Goal: Task Accomplishment & Management: Manage account settings

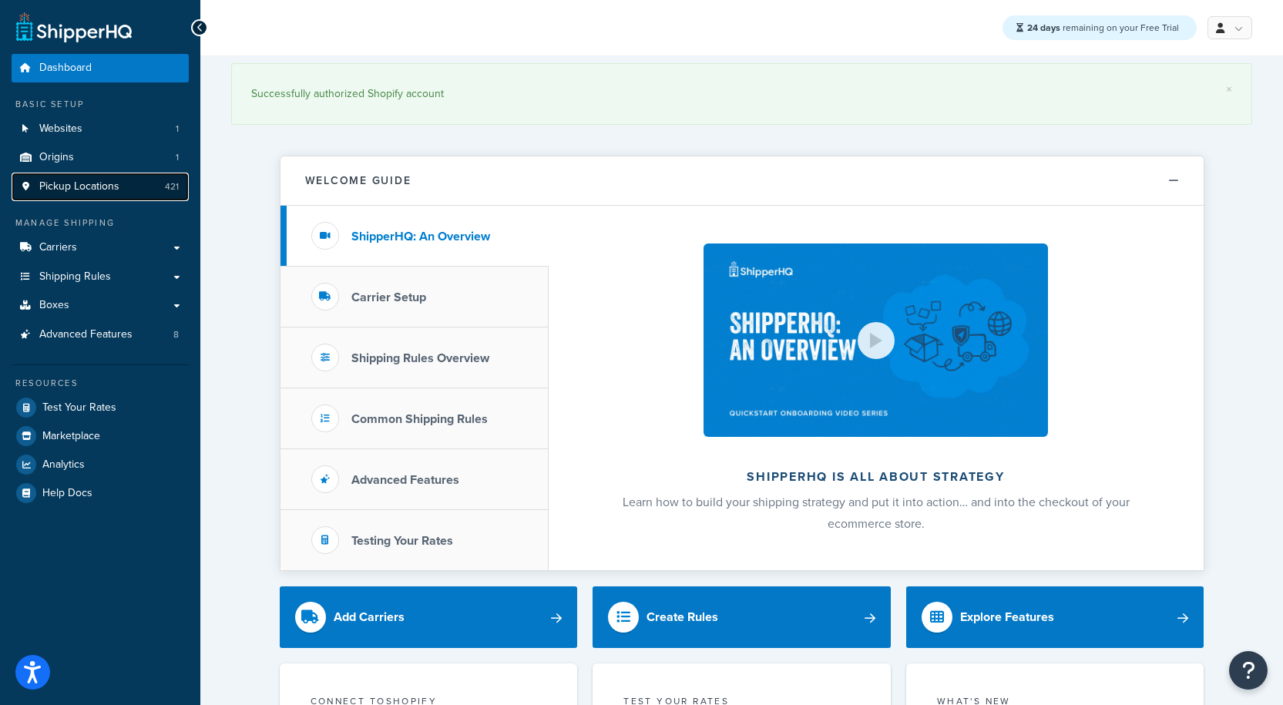
click at [82, 180] on span "Pickup Locations" at bounding box center [79, 186] width 80 height 13
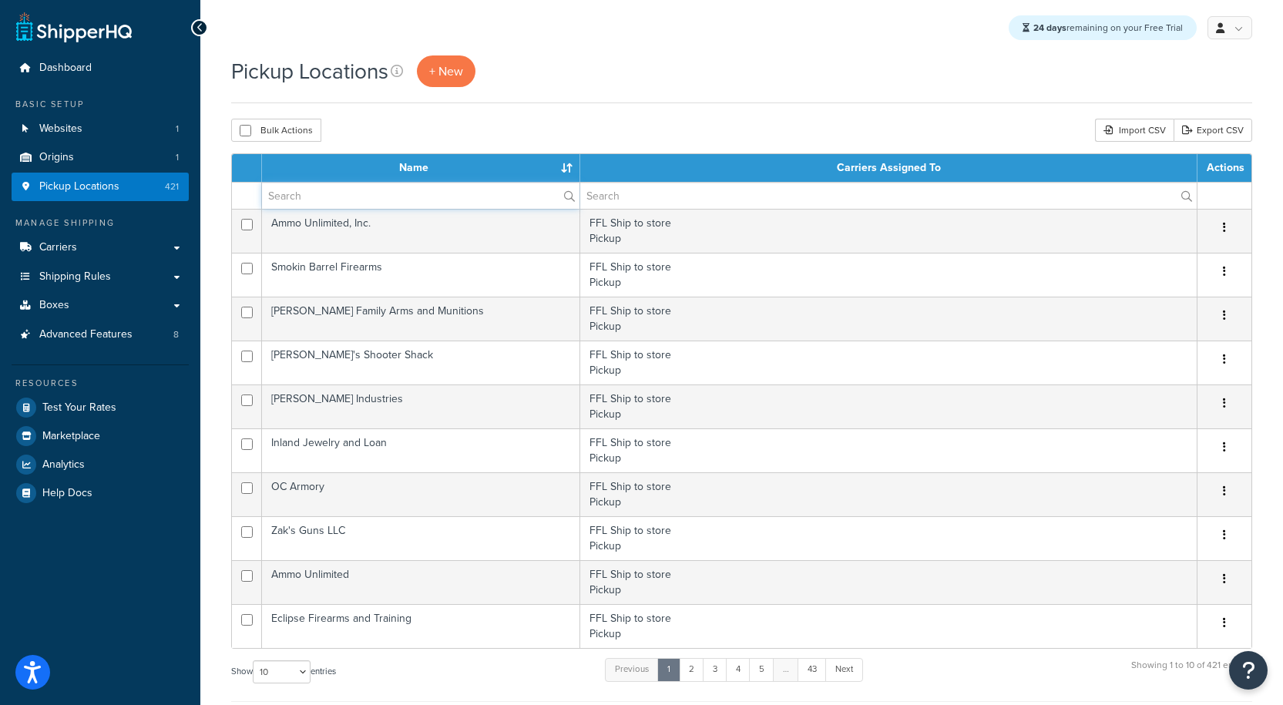
click at [354, 202] on input "text" at bounding box center [420, 196] width 317 height 26
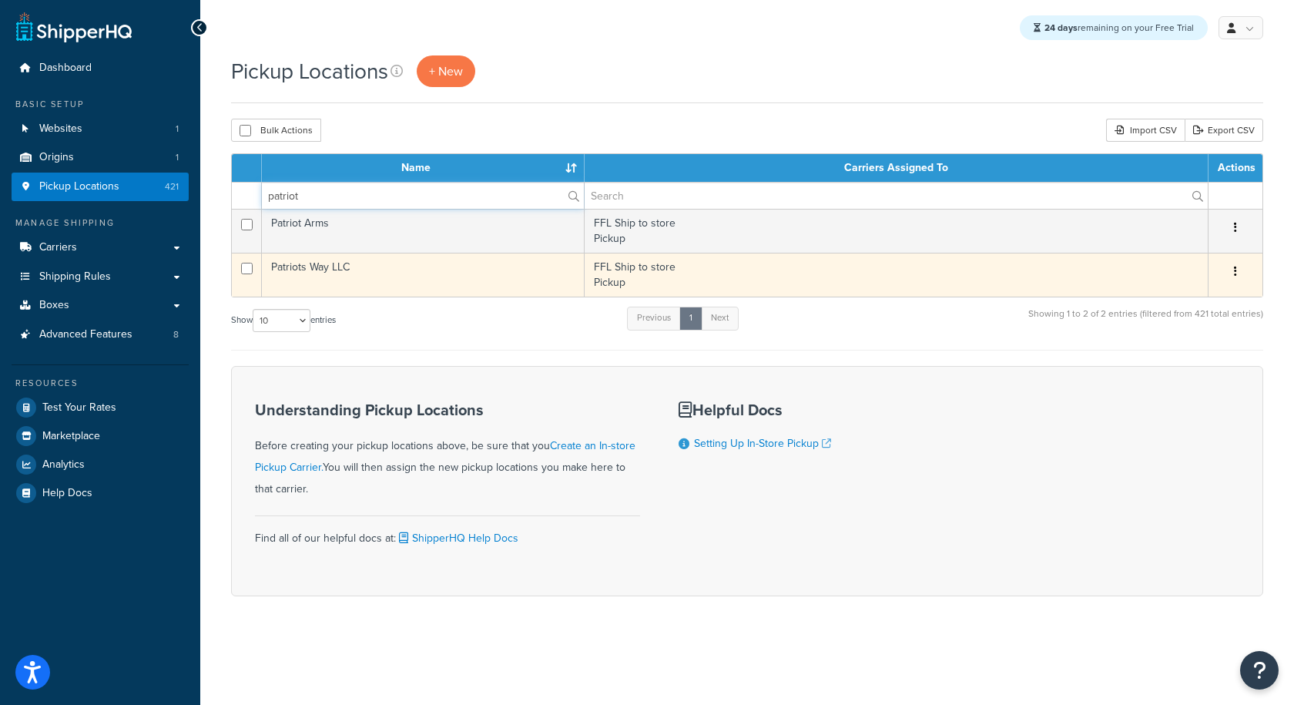
type input "patriot"
click at [331, 263] on td "Patriots Way LLC" at bounding box center [423, 275] width 323 height 44
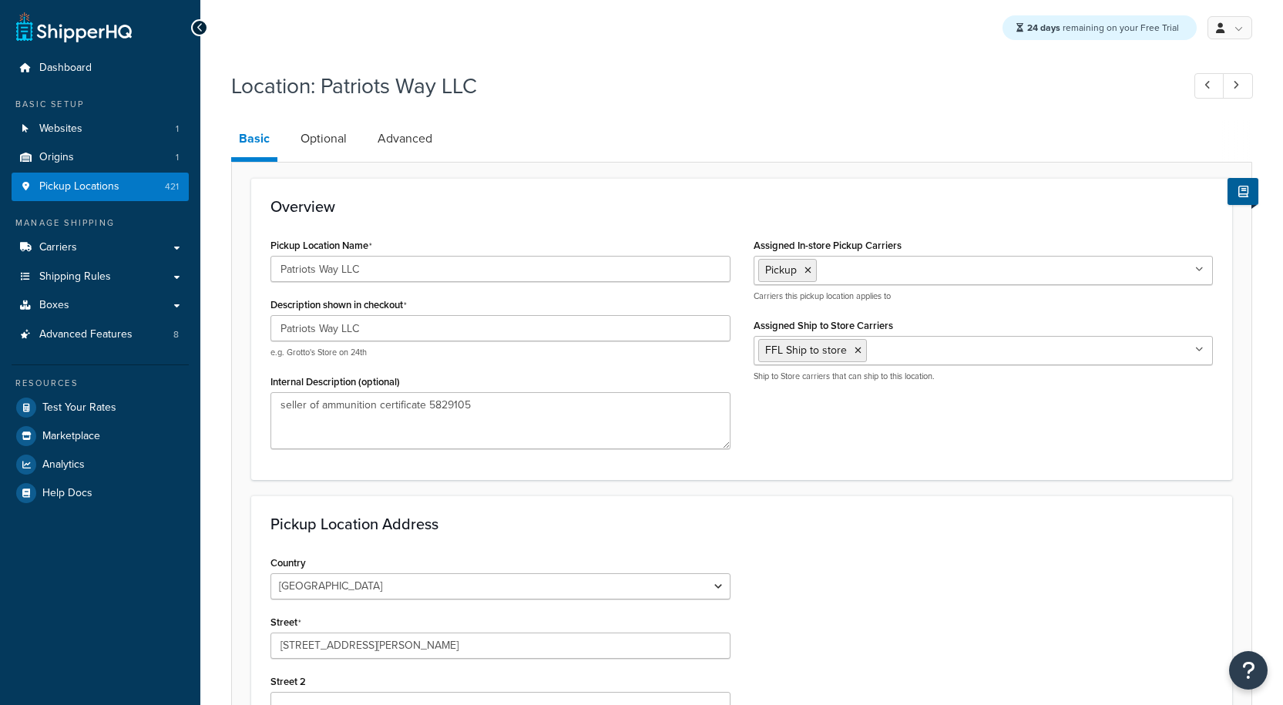
select select "32"
click at [332, 132] on link "Optional" at bounding box center [324, 138] width 62 height 37
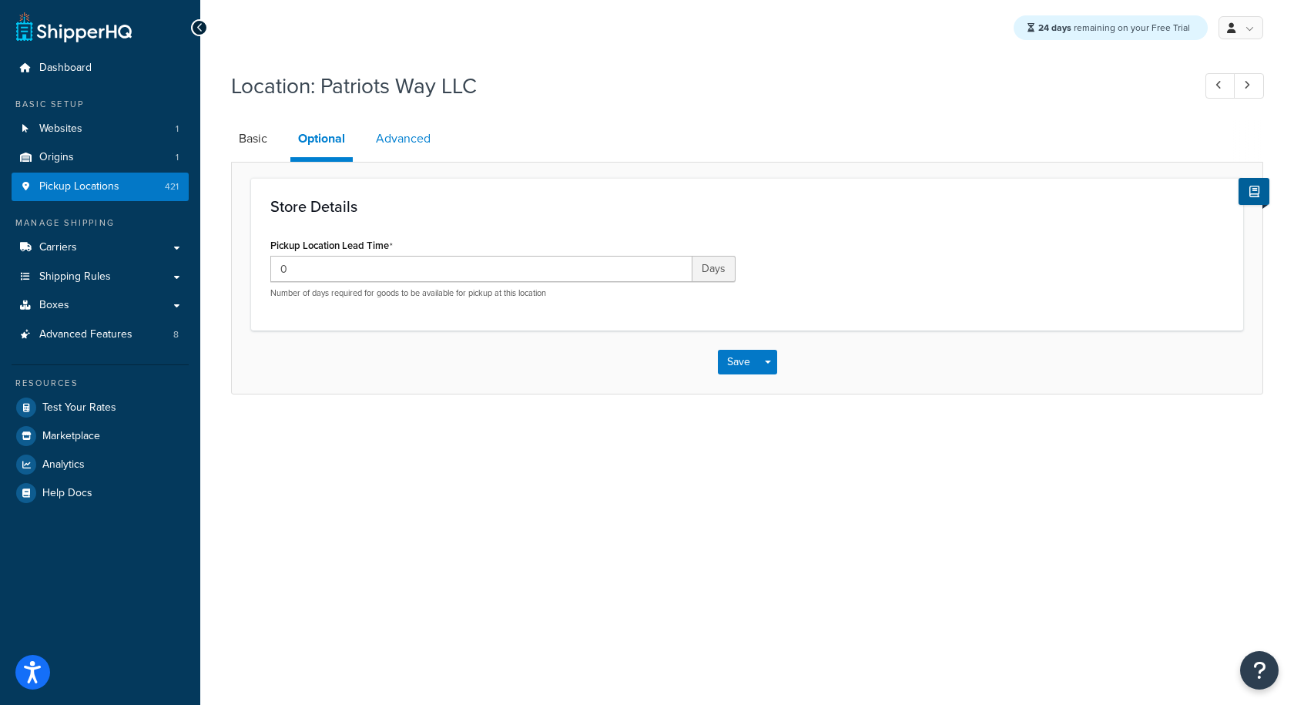
click at [431, 143] on link "Advanced" at bounding box center [403, 138] width 70 height 37
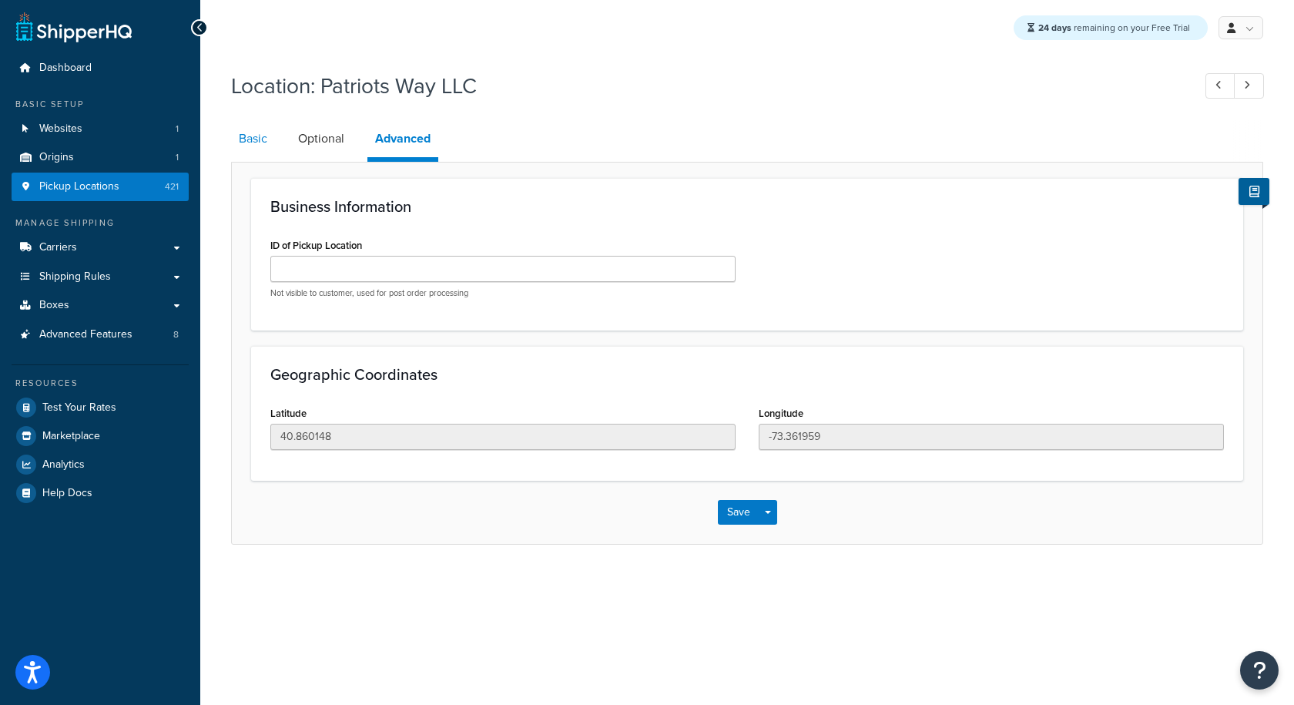
click at [260, 143] on link "Basic" at bounding box center [253, 138] width 44 height 37
select select "32"
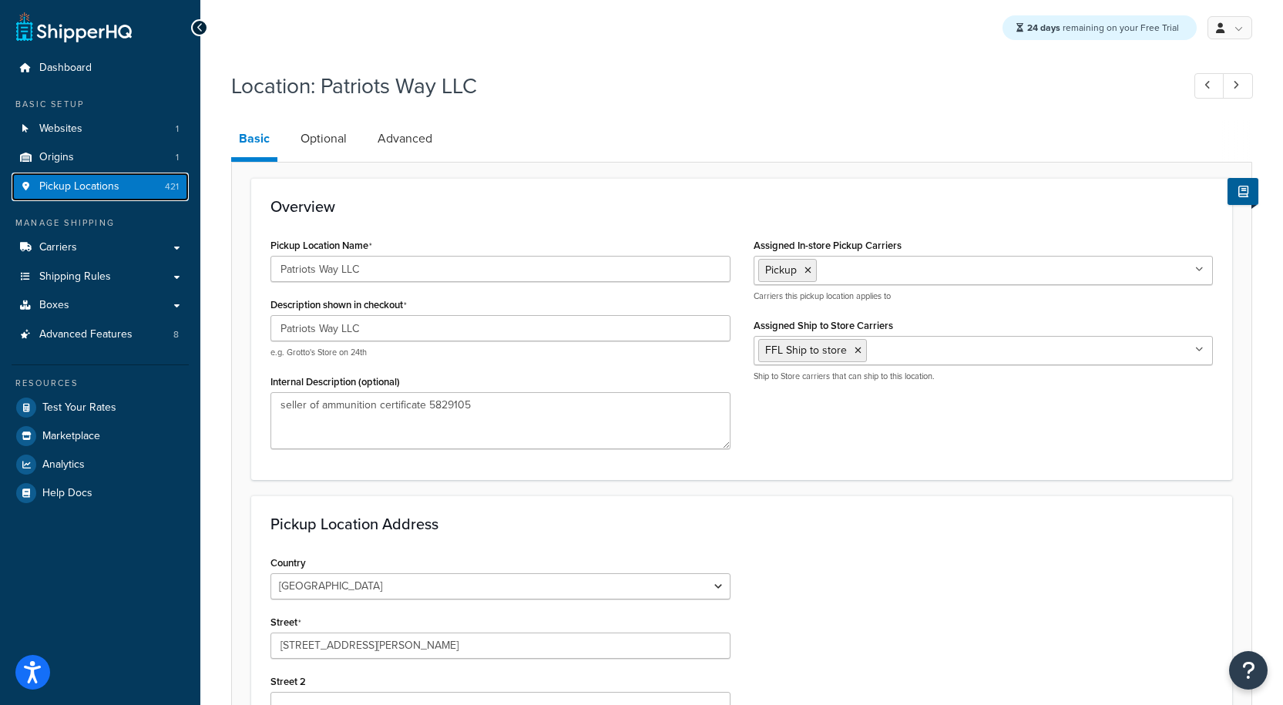
click at [112, 180] on span "Pickup Locations" at bounding box center [79, 186] width 80 height 13
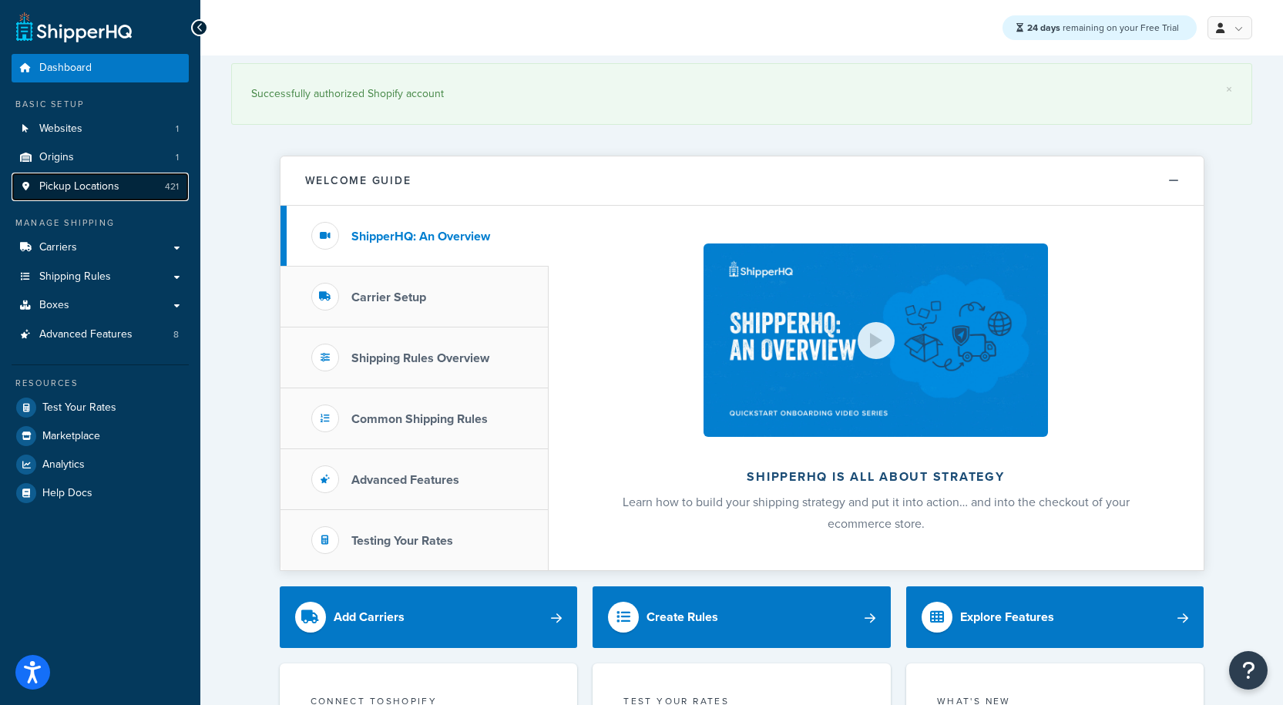
click at [106, 193] on span "Pickup Locations" at bounding box center [79, 186] width 80 height 13
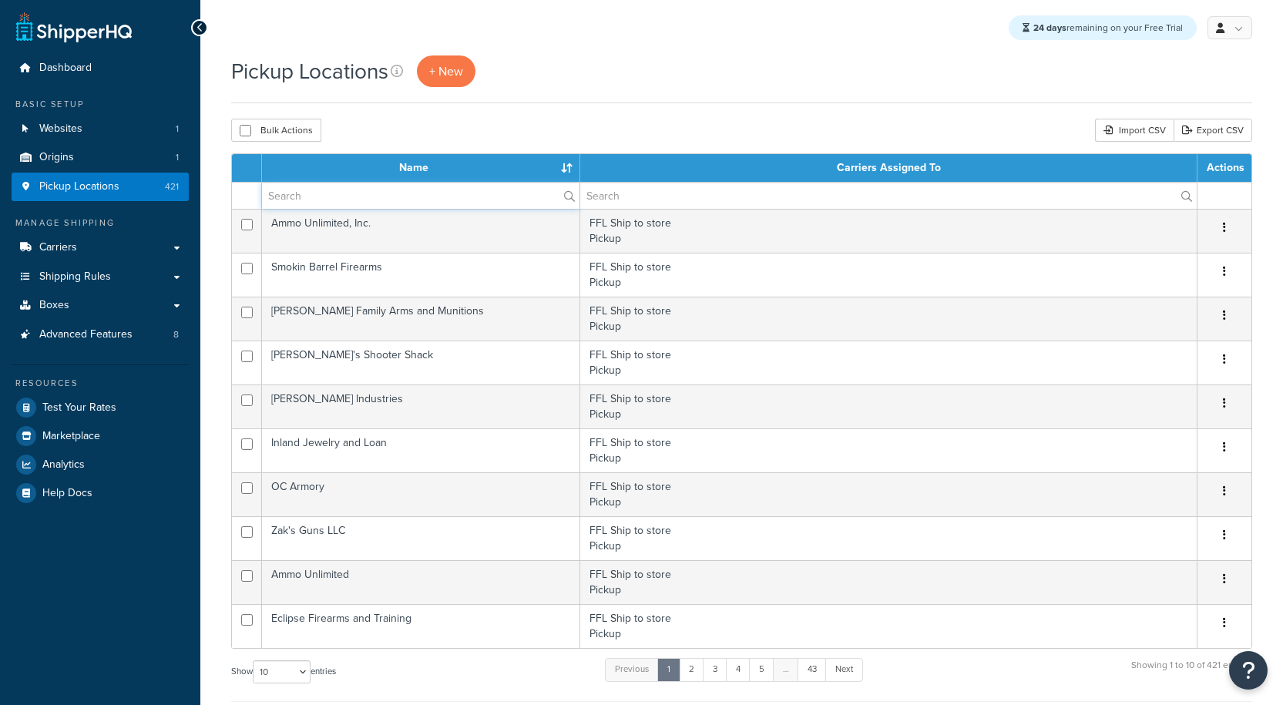
click at [366, 200] on input "text" at bounding box center [420, 196] width 317 height 26
paste input "SOUTH SHORE ALARMS INC"
type input "SOUTH SHORE ALARMS INC"
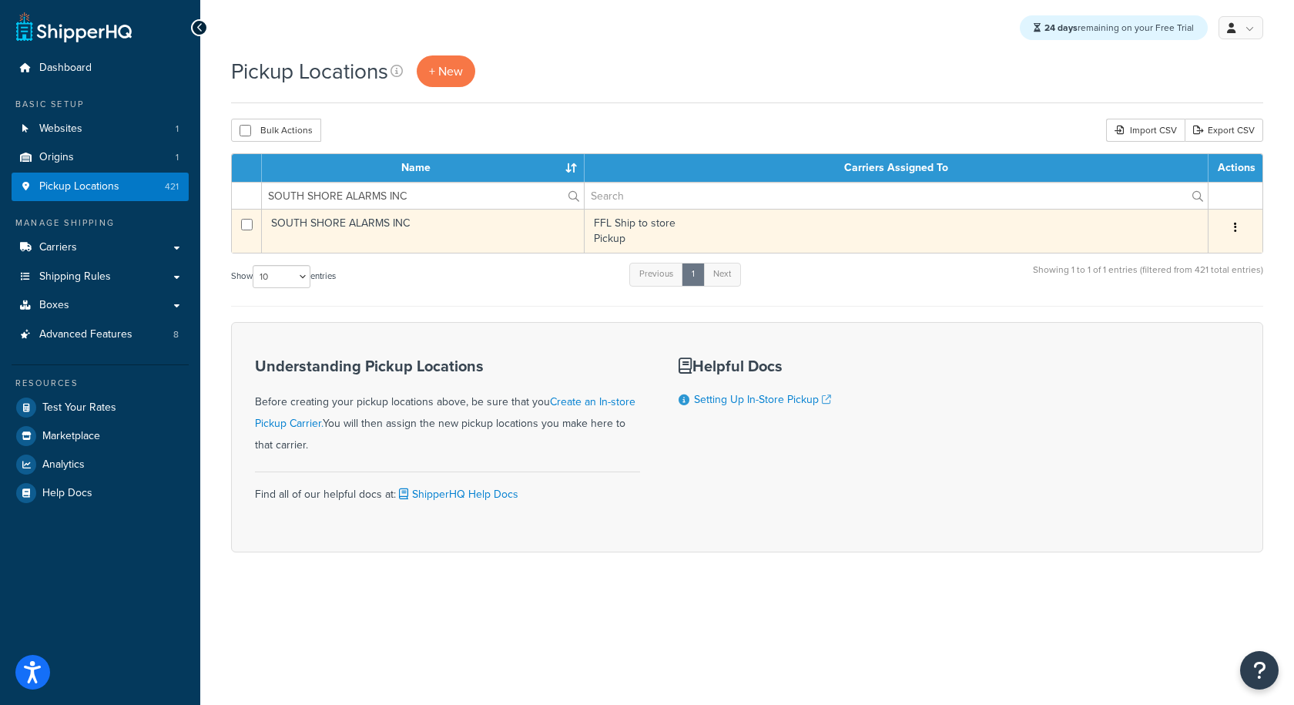
click at [376, 229] on td "SOUTH SHORE ALARMS INC" at bounding box center [423, 231] width 323 height 44
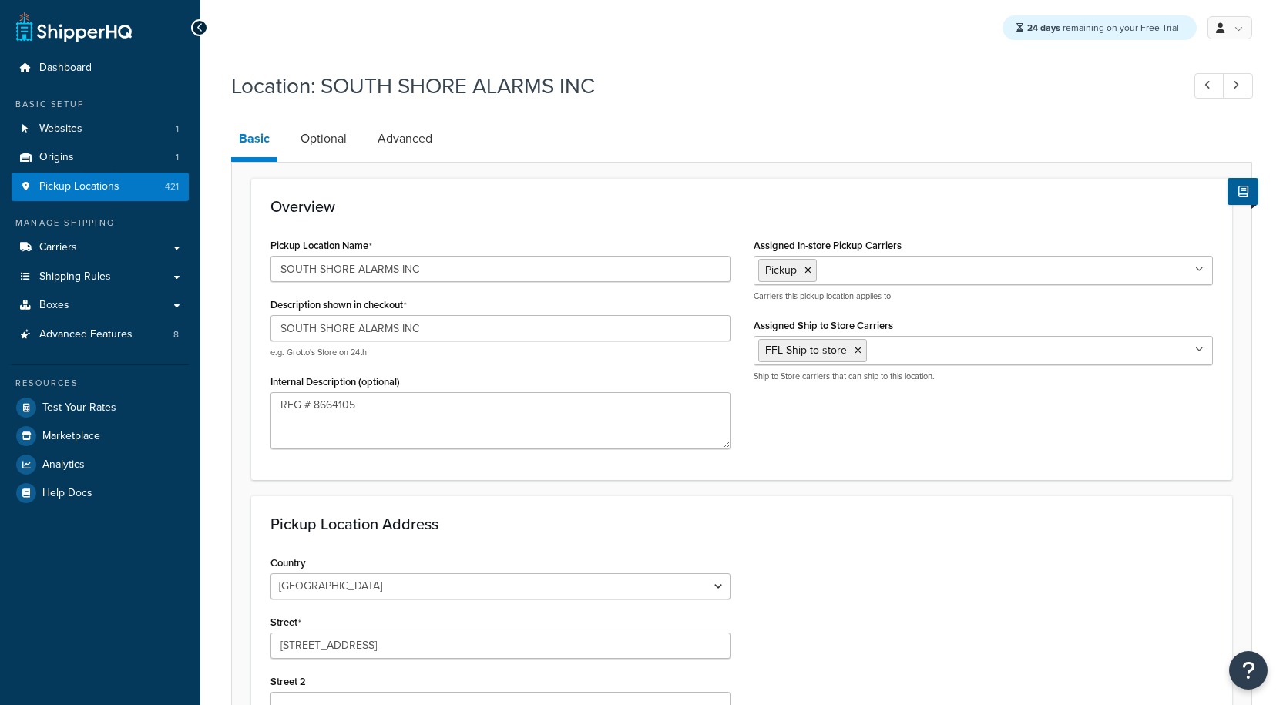
select select "32"
click at [409, 143] on link "Advanced" at bounding box center [405, 138] width 70 height 37
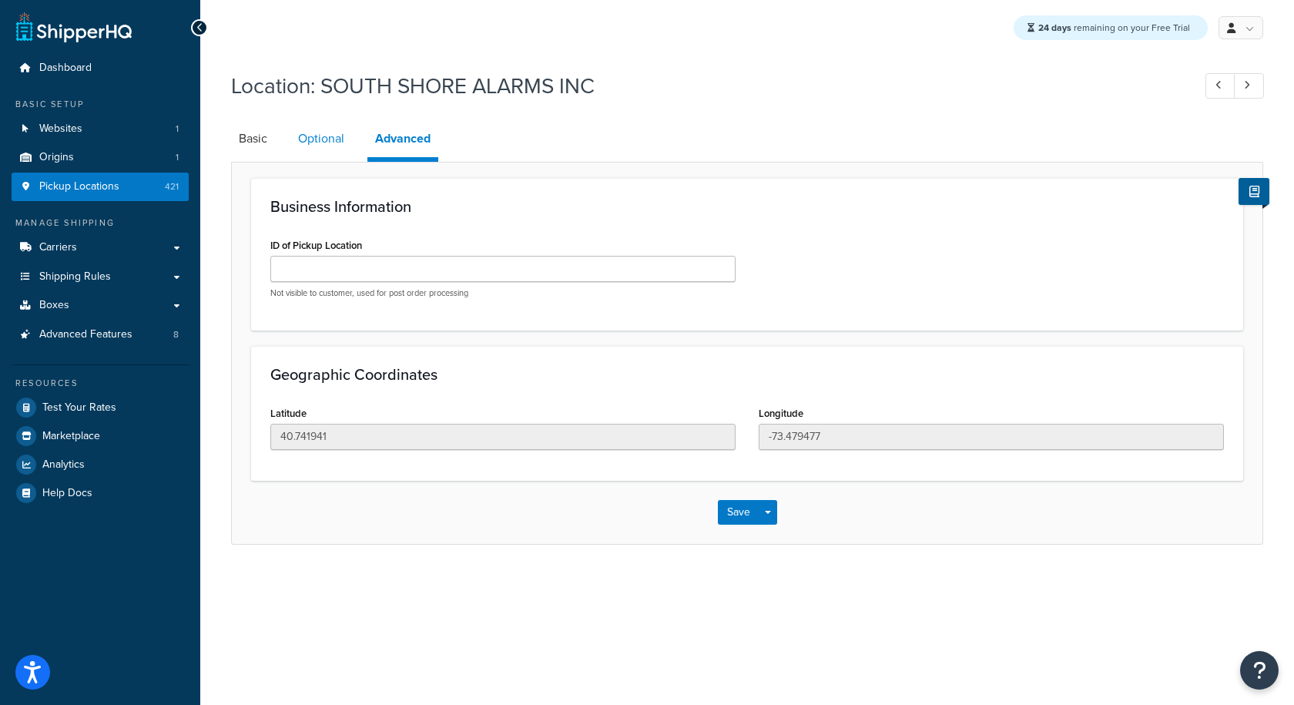
click at [329, 145] on link "Optional" at bounding box center [321, 138] width 62 height 37
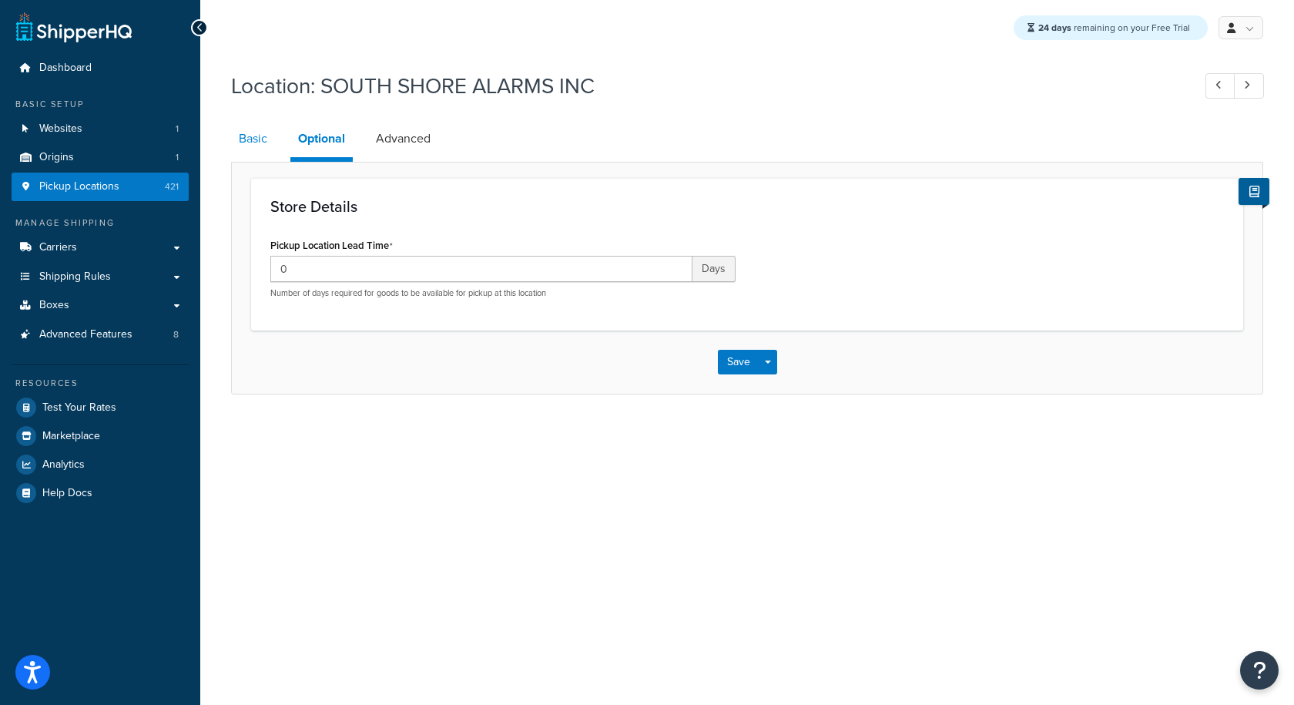
click at [261, 141] on link "Basic" at bounding box center [253, 138] width 44 height 37
select select "32"
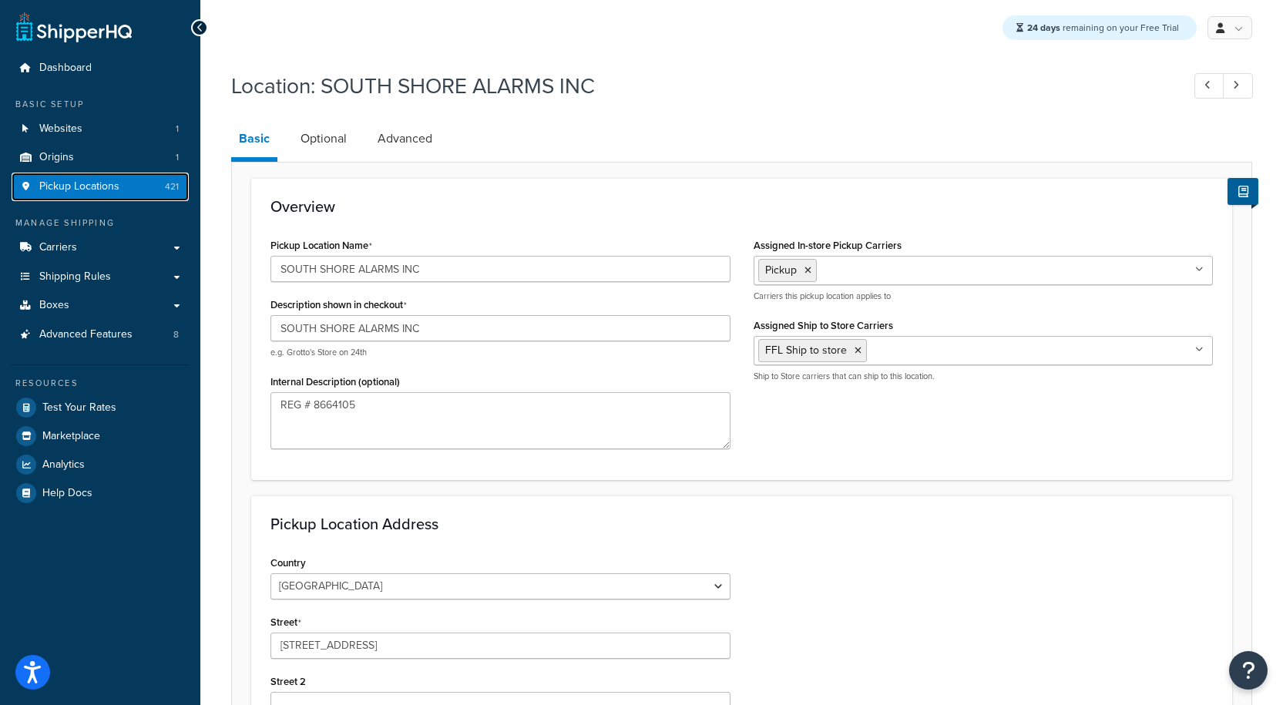
click at [76, 185] on span "Pickup Locations" at bounding box center [79, 186] width 80 height 13
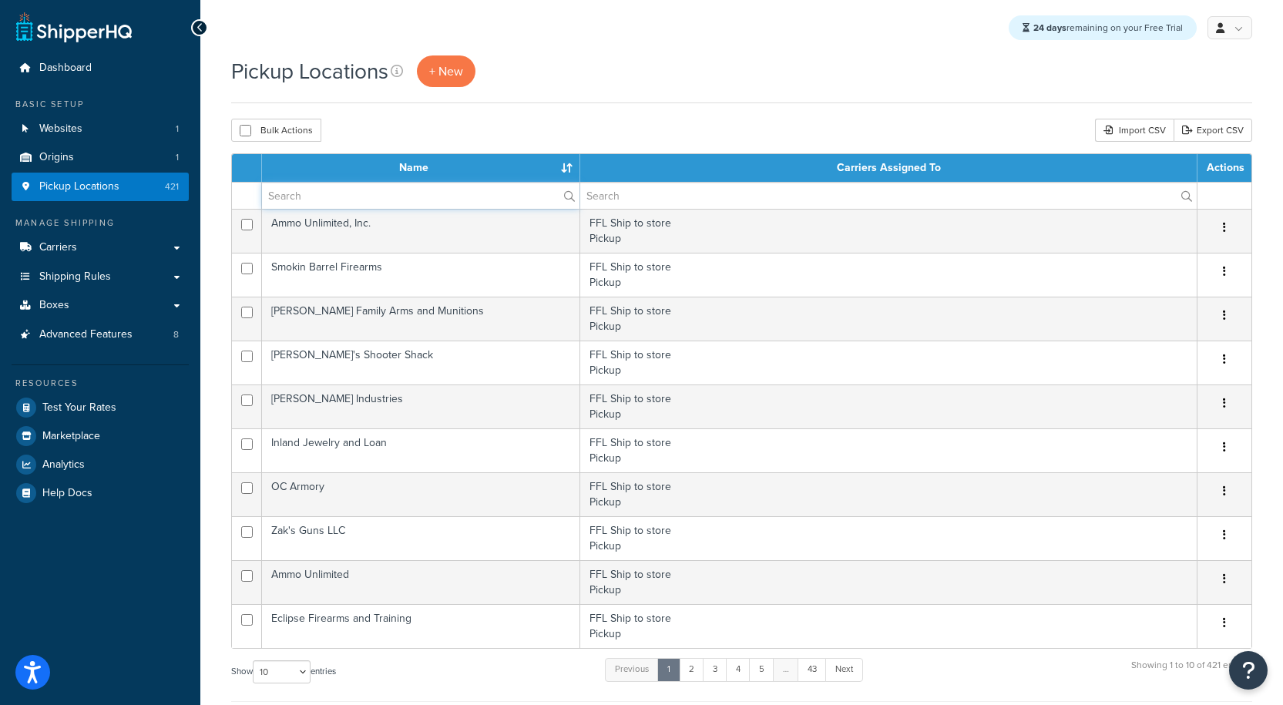
click at [301, 196] on input "text" at bounding box center [420, 196] width 317 height 26
paste input "The Camp-Site Sport Shop Inc"
type input "The Camp-Site Sport Shop Inc"
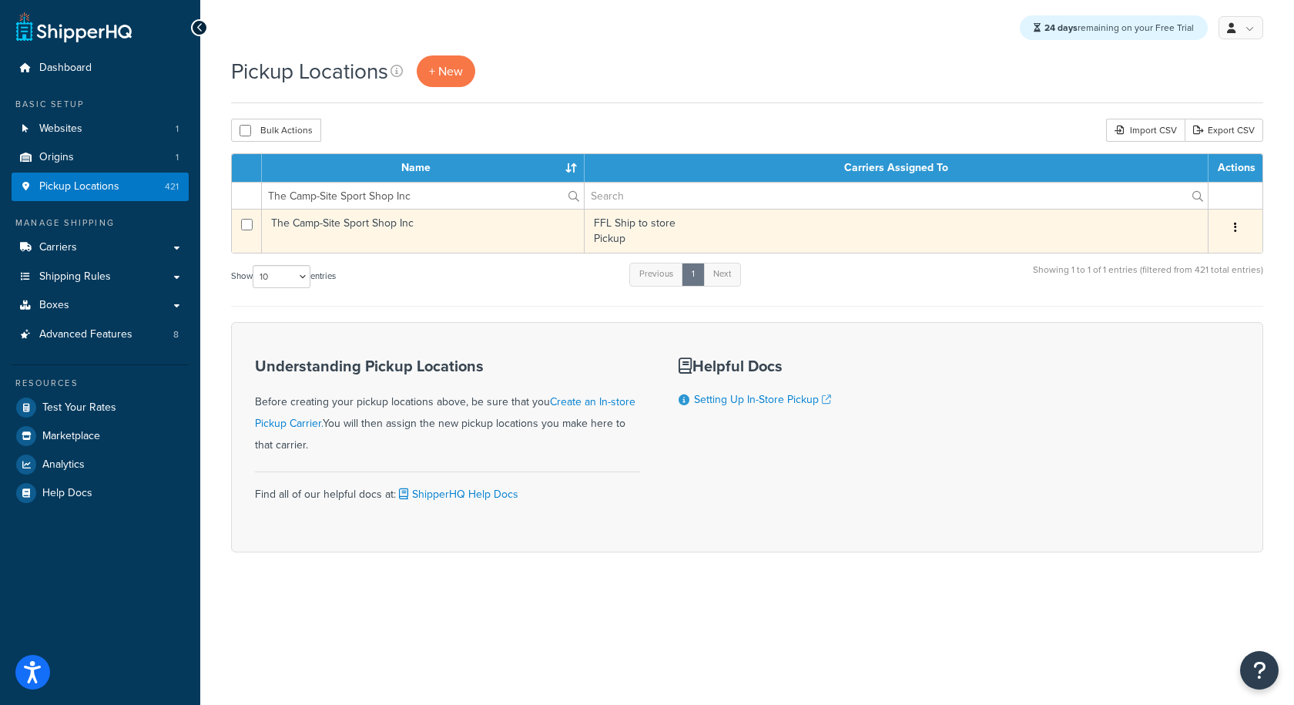
click at [375, 213] on td "The Camp-Site Sport Shop Inc" at bounding box center [423, 231] width 323 height 44
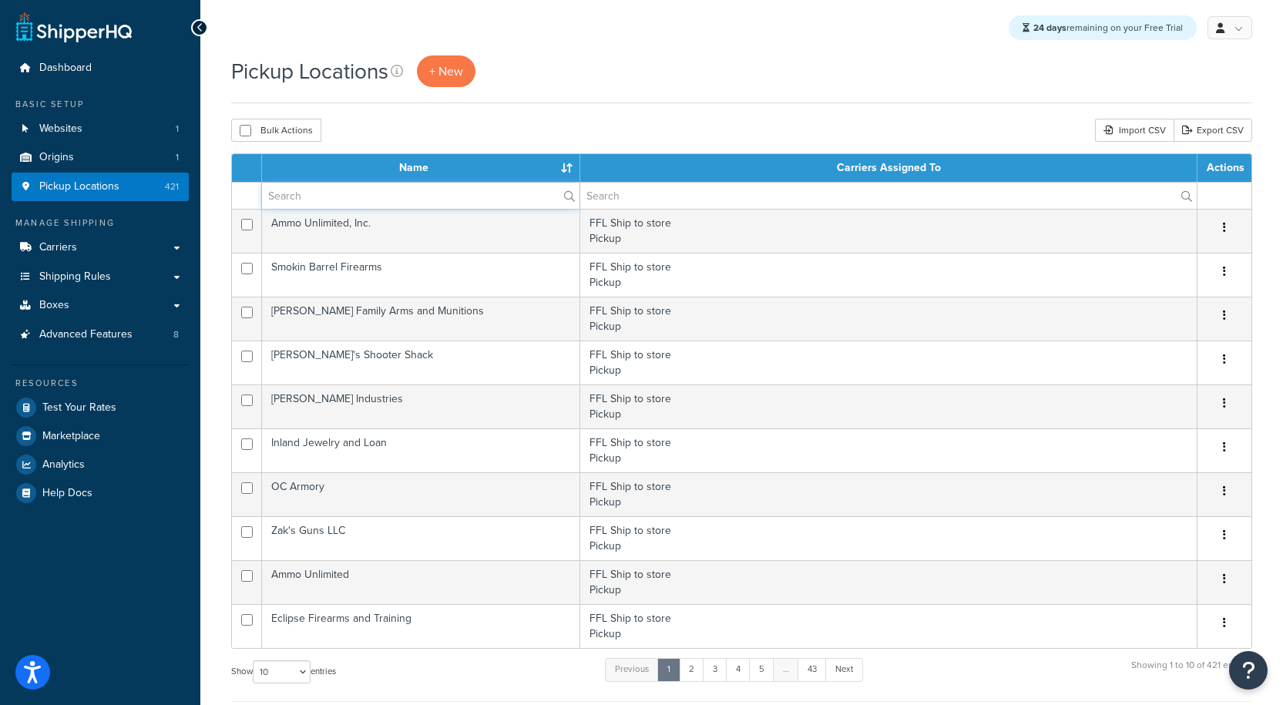
click at [316, 197] on input "text" at bounding box center [420, 196] width 317 height 26
paste input "The Camp-Site Sport Shop Inc"
type input "The Camp-Site Sport Shop Inc"
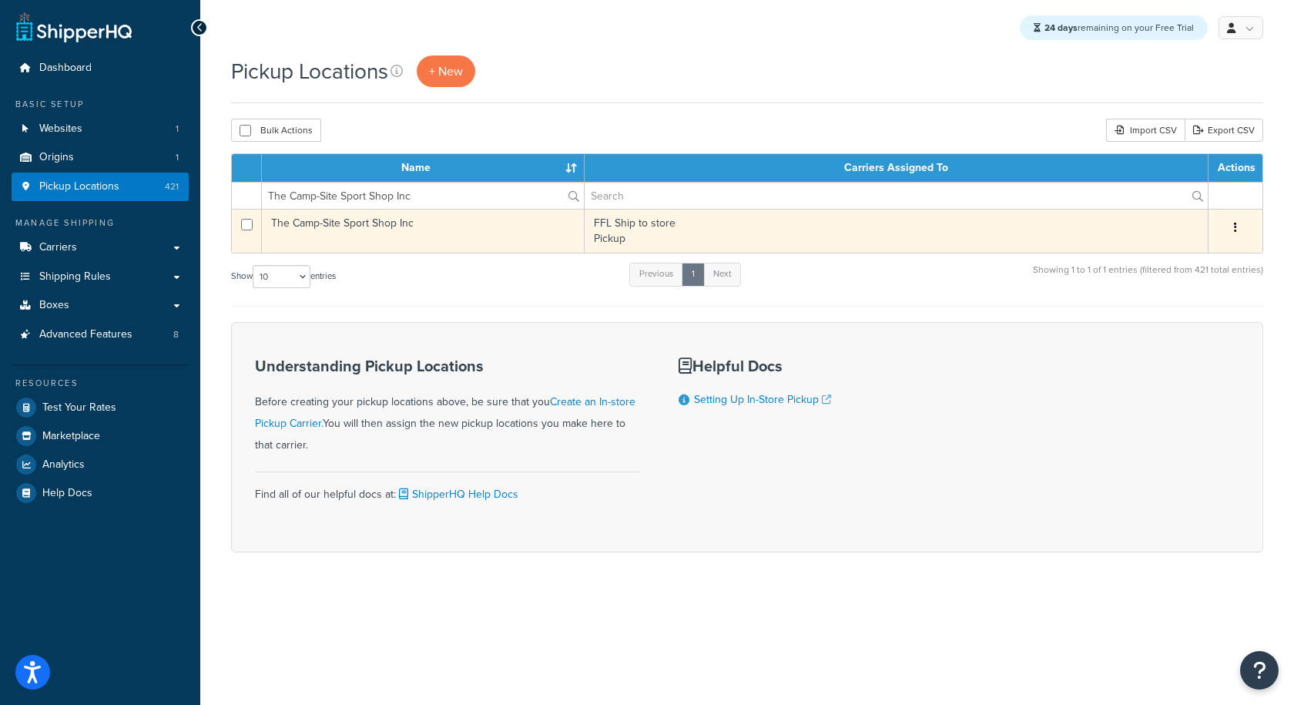
click at [1241, 226] on button "button" at bounding box center [1236, 228] width 22 height 25
click at [1174, 324] on link "Delete" at bounding box center [1185, 320] width 122 height 32
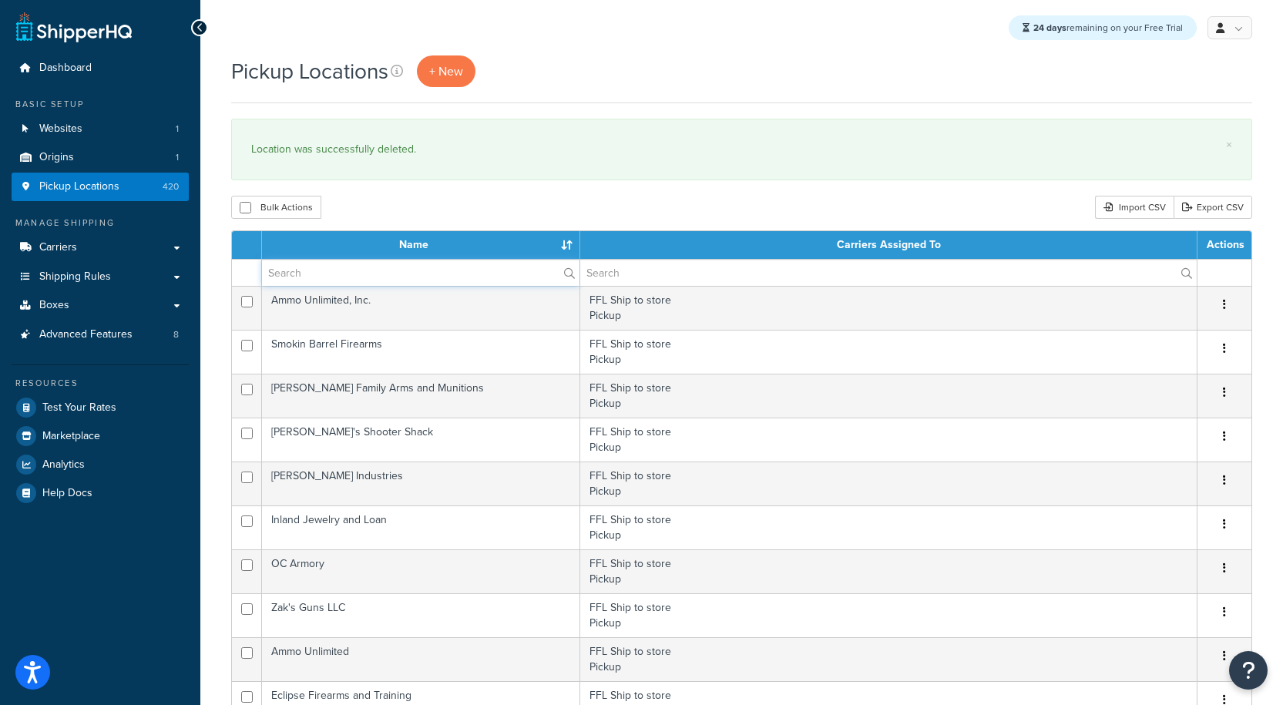
click at [313, 274] on input "text" at bounding box center [420, 273] width 317 height 26
paste input "[PERSON_NAME]"
type input "[PERSON_NAME]"
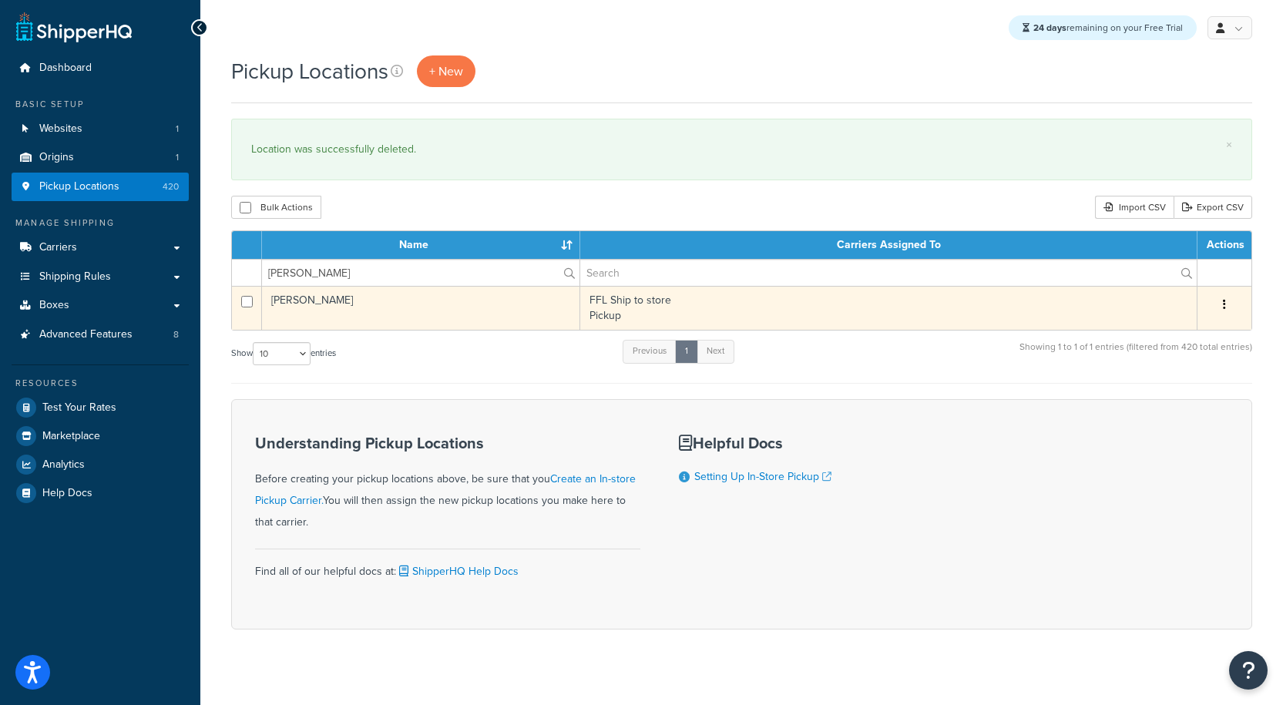
click at [344, 310] on td "[PERSON_NAME]" at bounding box center [421, 308] width 318 height 44
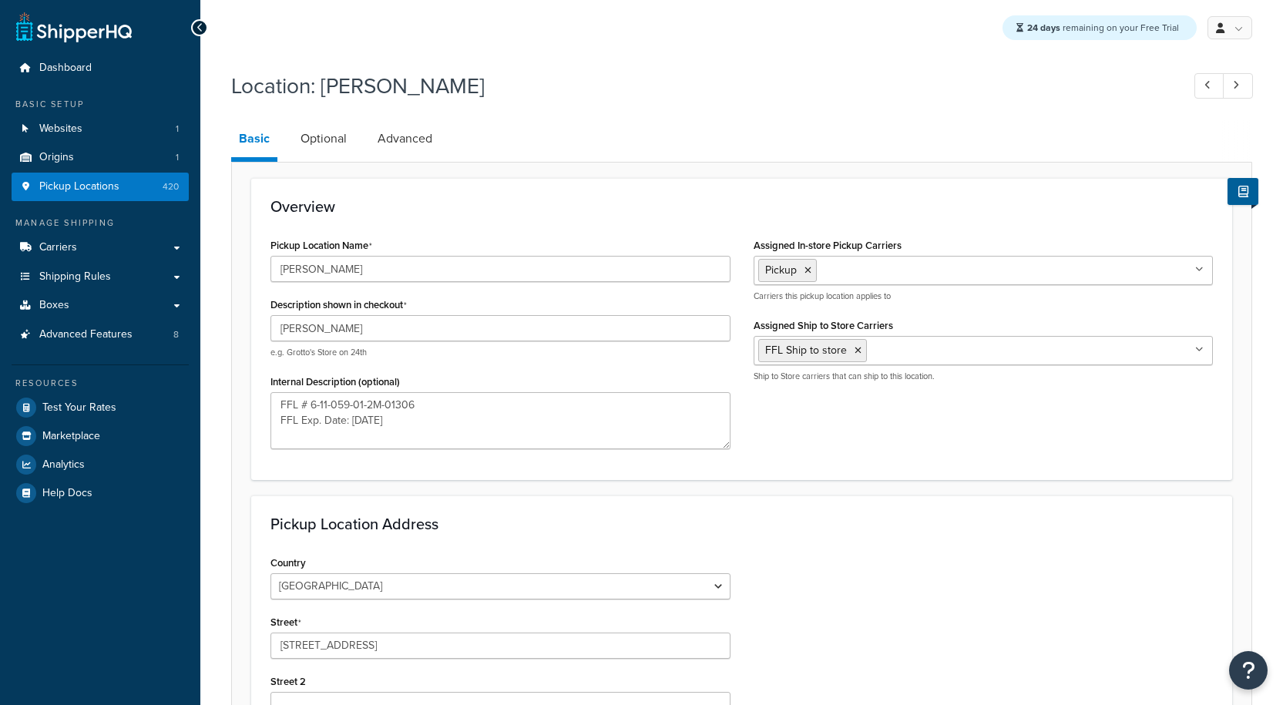
select select "32"
click at [106, 184] on span "Pickup Locations" at bounding box center [79, 186] width 80 height 13
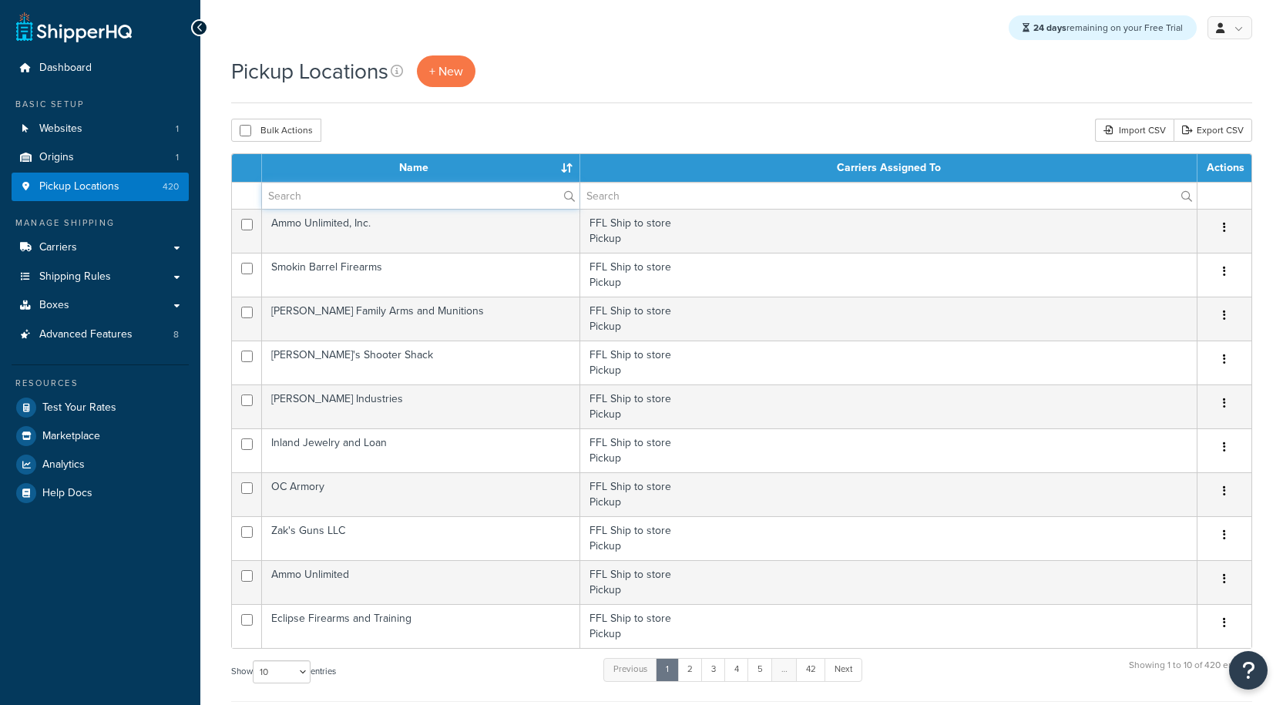
click at [399, 195] on input "text" at bounding box center [420, 196] width 317 height 26
paste input "[PERSON_NAME]"
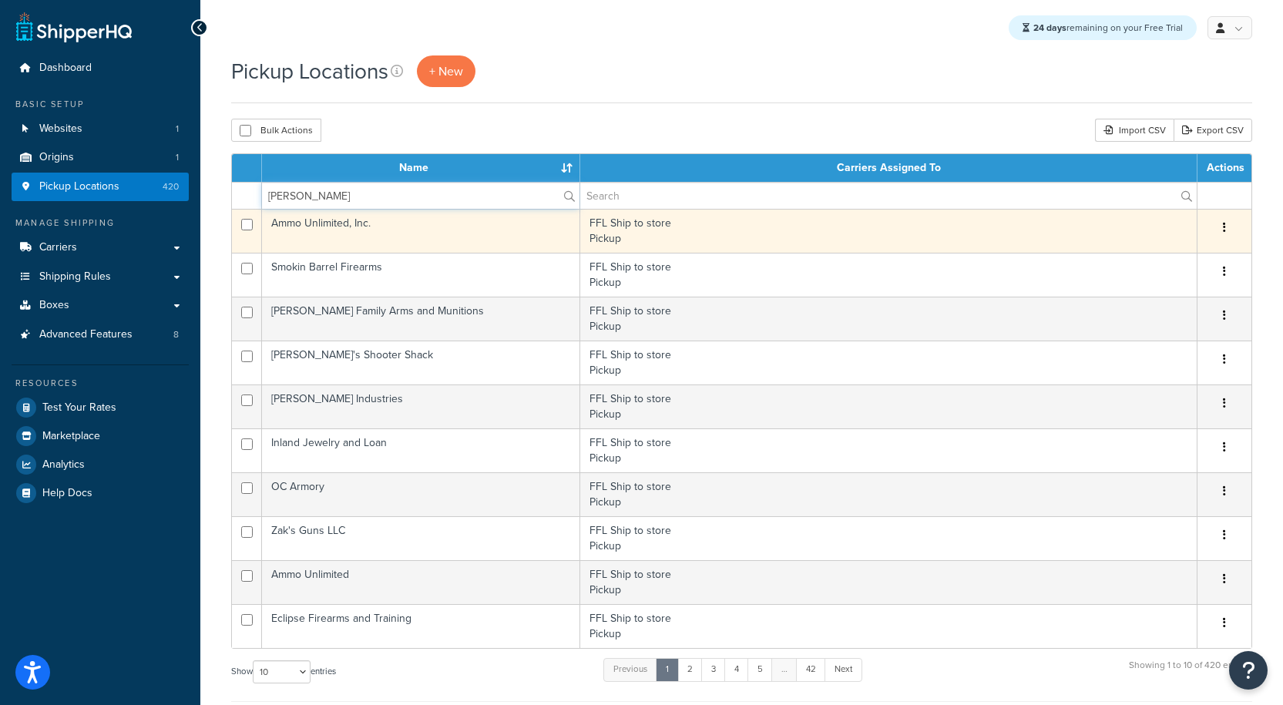
type input "[PERSON_NAME]"
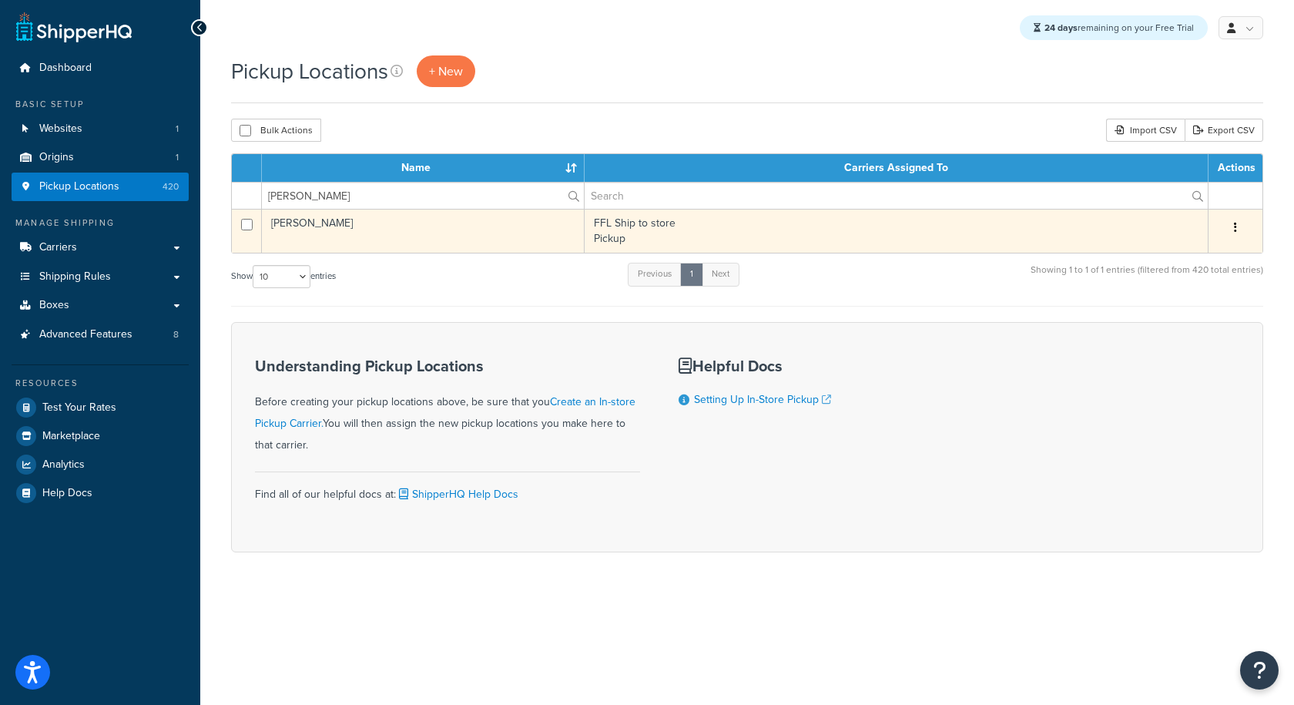
click at [1226, 231] on button "button" at bounding box center [1236, 228] width 22 height 25
click at [1168, 322] on link "Delete" at bounding box center [1185, 320] width 122 height 32
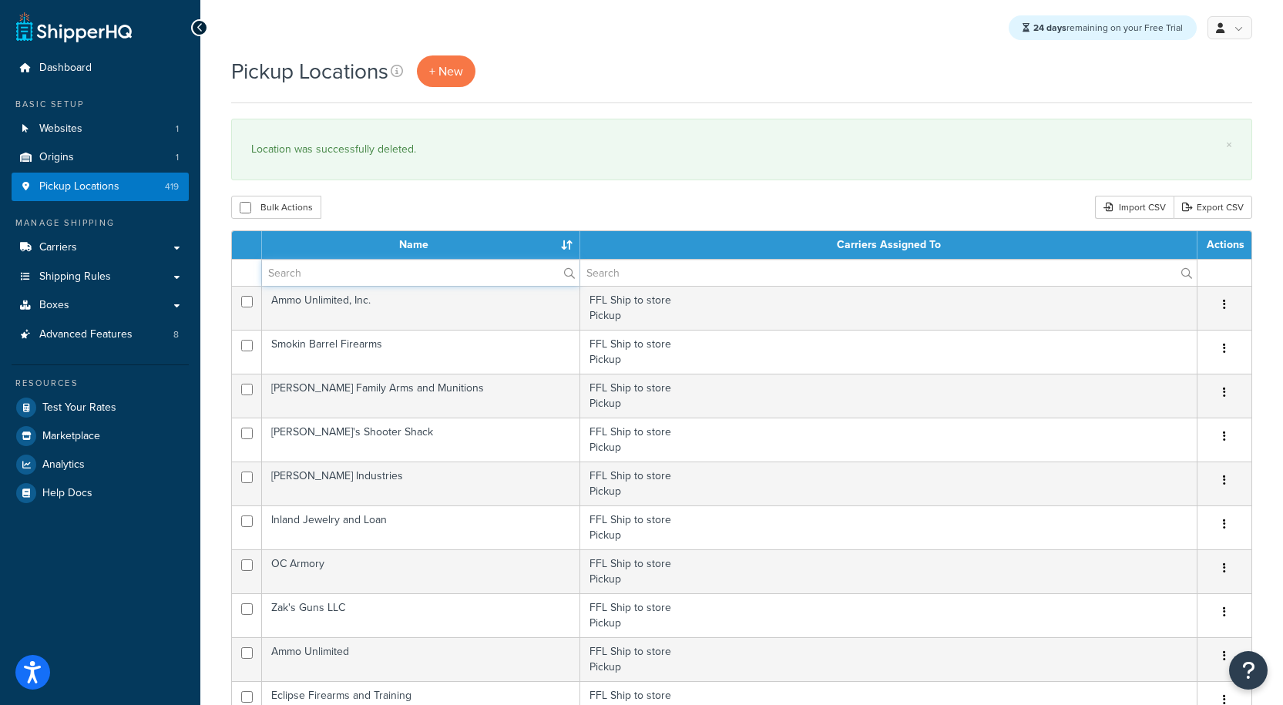
click at [310, 275] on input "text" at bounding box center [420, 273] width 317 height 26
paste input "Alante Security Group Inc"
type input "Alante Security Group Inc"
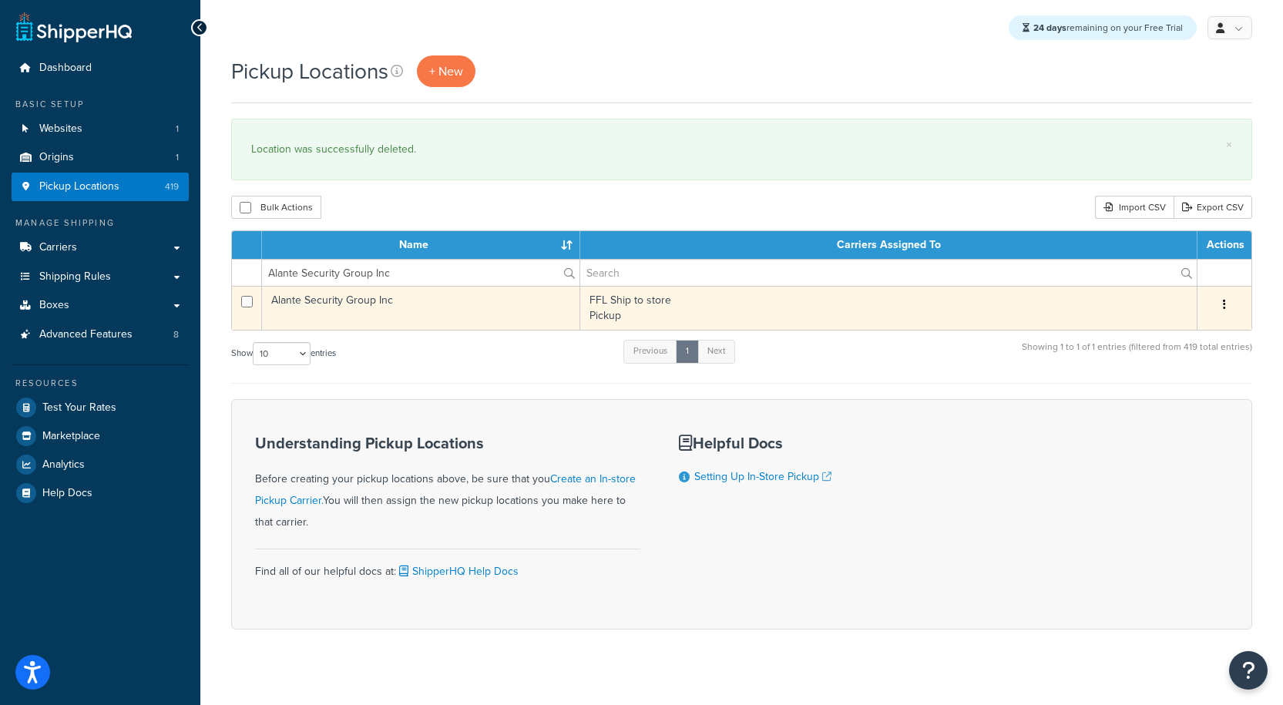
click at [364, 303] on td "Alante Security Group Inc" at bounding box center [421, 308] width 318 height 44
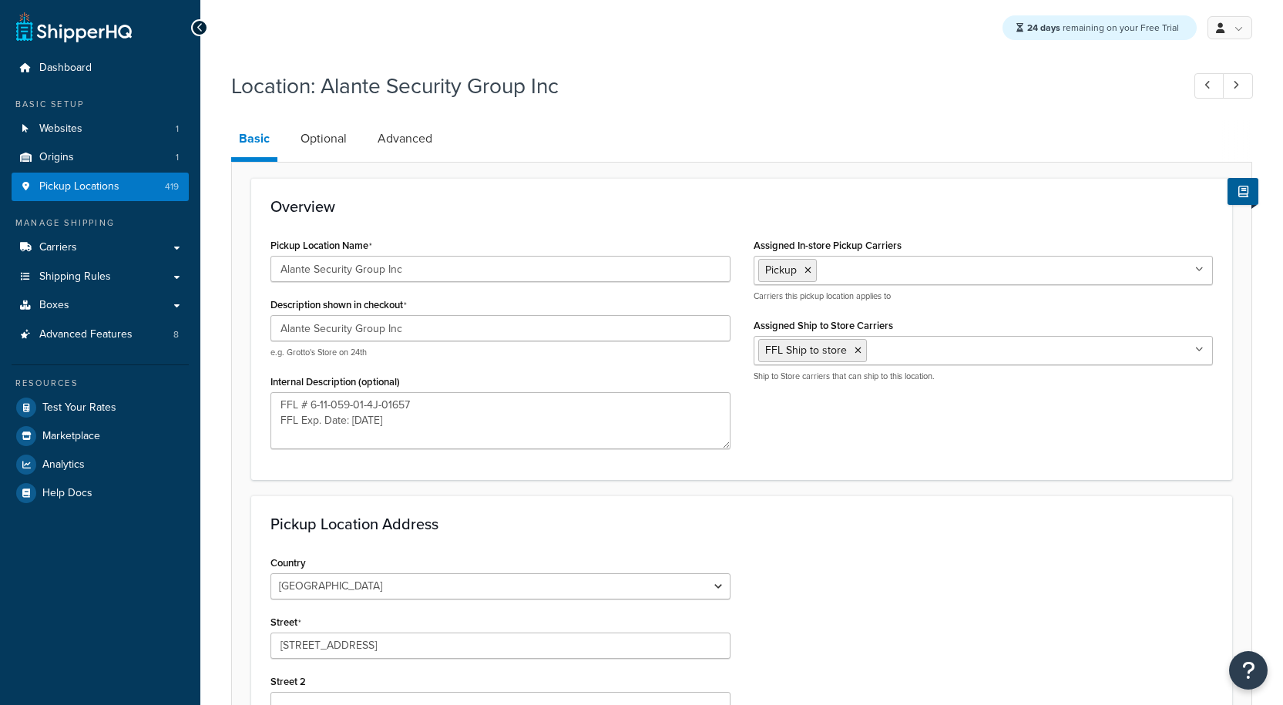
select select "32"
click at [119, 183] on link "Pickup Locations 419" at bounding box center [100, 187] width 177 height 29
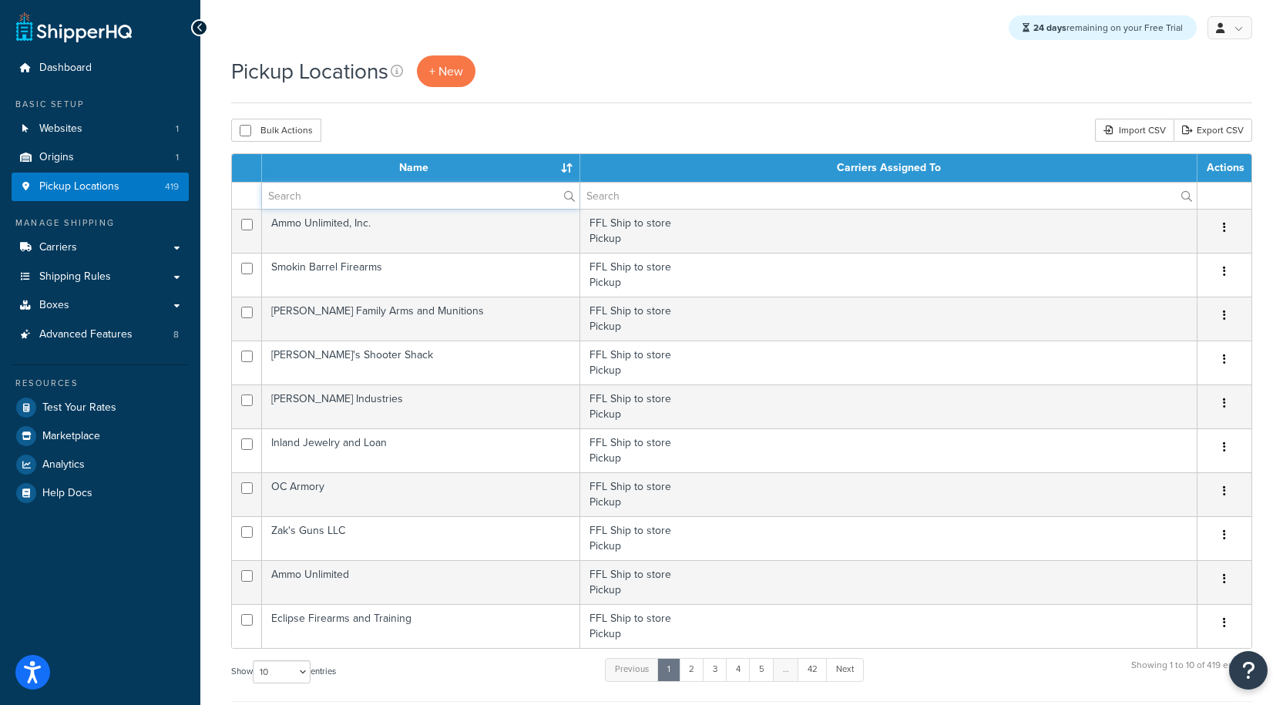
click at [409, 196] on input "text" at bounding box center [420, 196] width 317 height 26
paste input "Alante Security Group Inc"
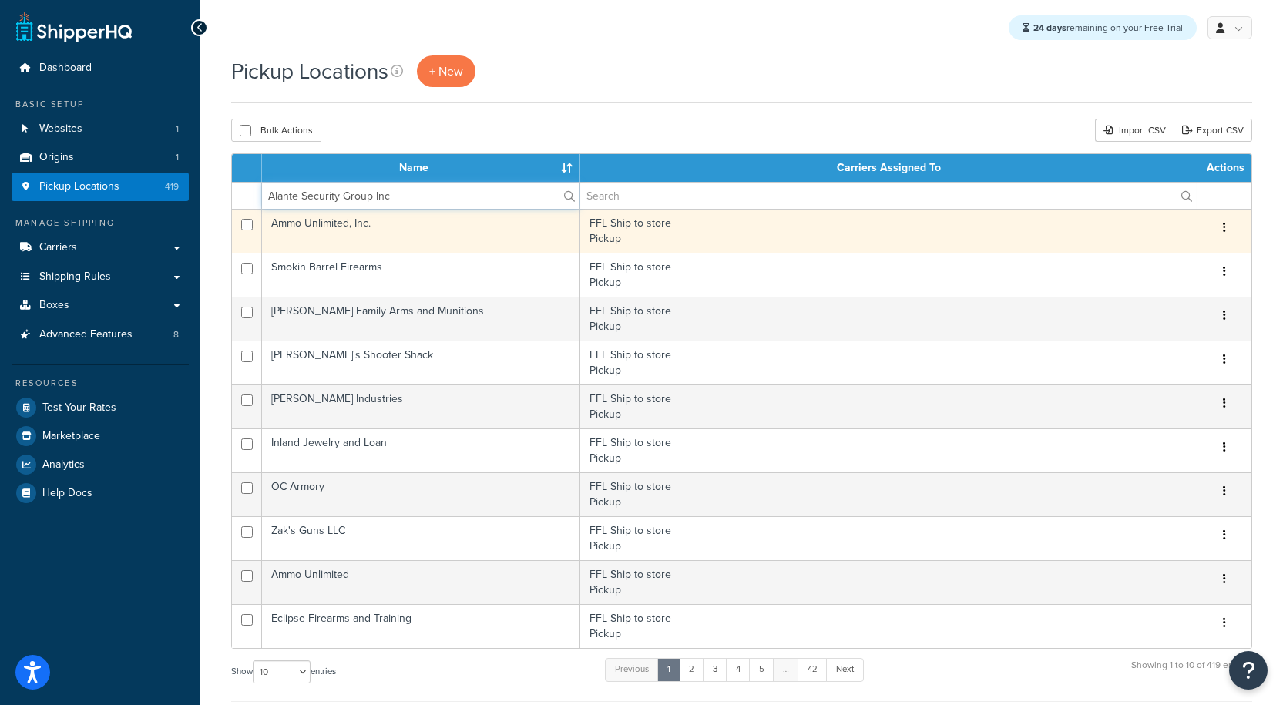
type input "Alante Security Group Inc"
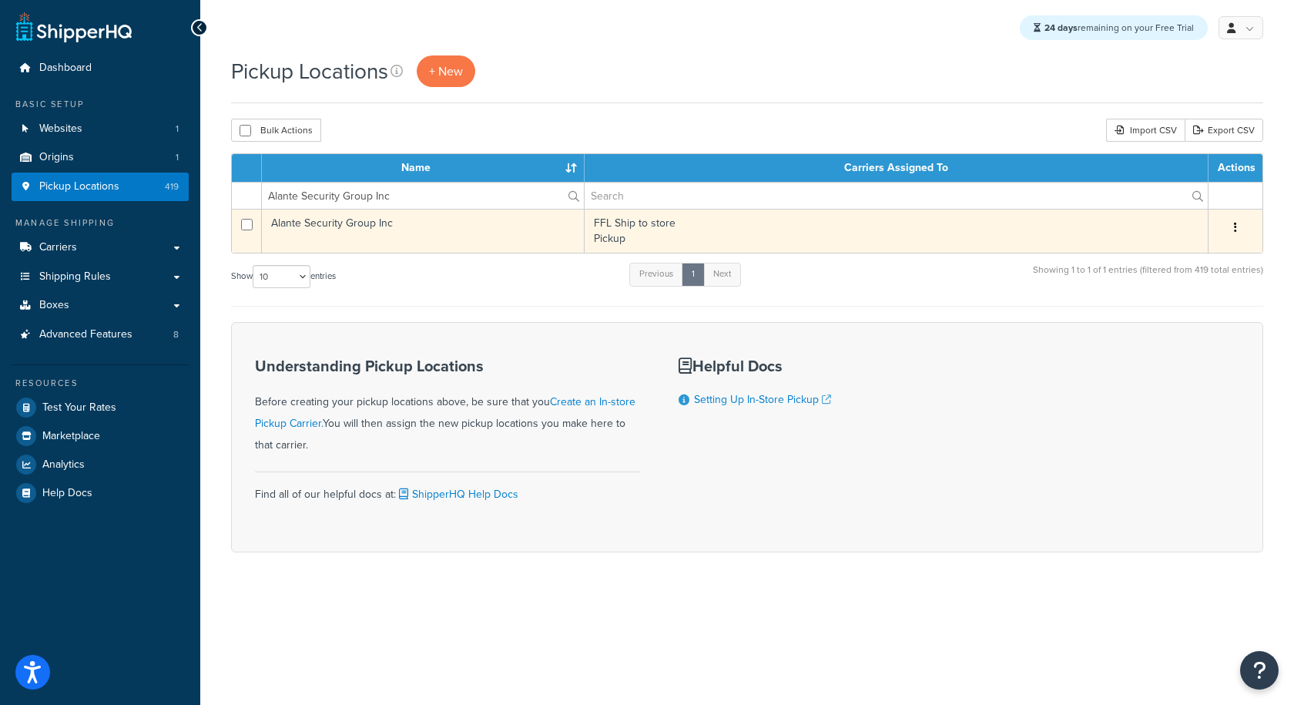
click at [1248, 228] on div "Edit Duplicate Delete" at bounding box center [1235, 228] width 35 height 25
click at [1236, 226] on icon "button" at bounding box center [1235, 227] width 3 height 11
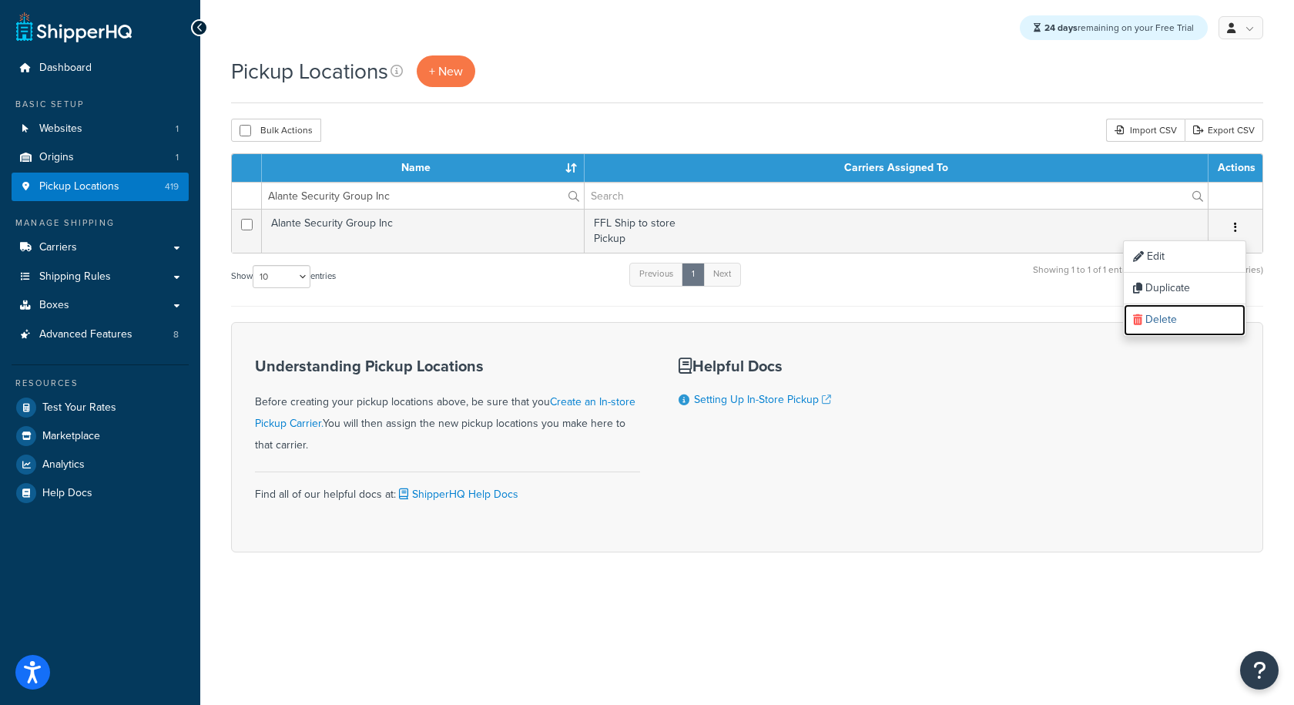
drag, startPoint x: 1189, startPoint y: 314, endPoint x: 719, endPoint y: 88, distance: 521.3
click at [1189, 314] on link "Delete" at bounding box center [1185, 320] width 122 height 32
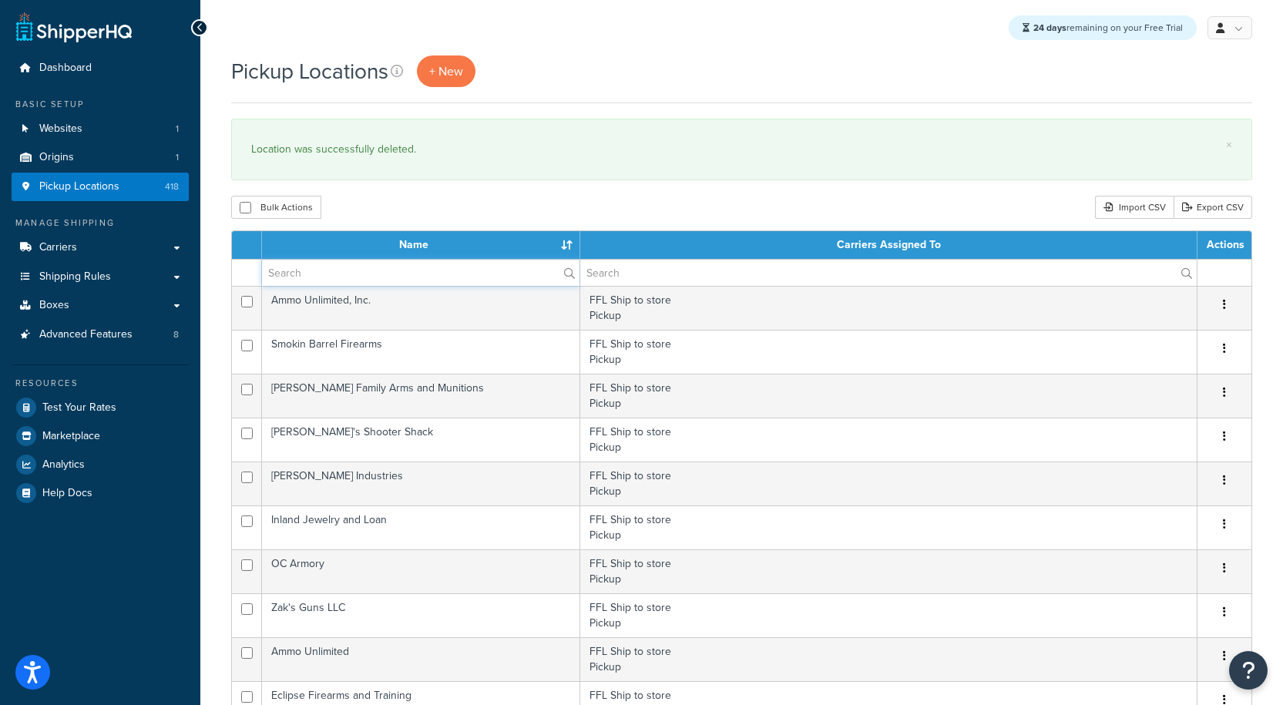
click at [294, 280] on input "text" at bounding box center [420, 273] width 317 height 26
paste input "BC GUNSMITH INC"
type input "BC GUNSMITH INC"
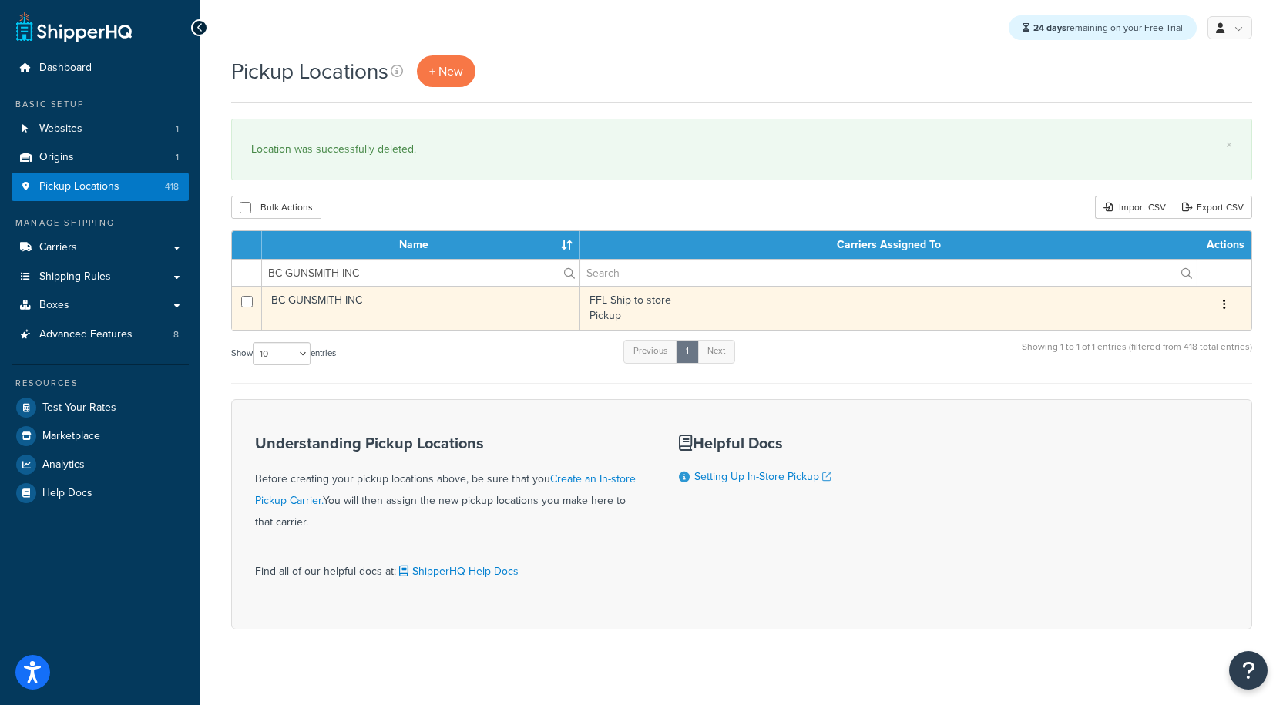
click at [349, 305] on td "BC GUNSMITH INC" at bounding box center [421, 308] width 318 height 44
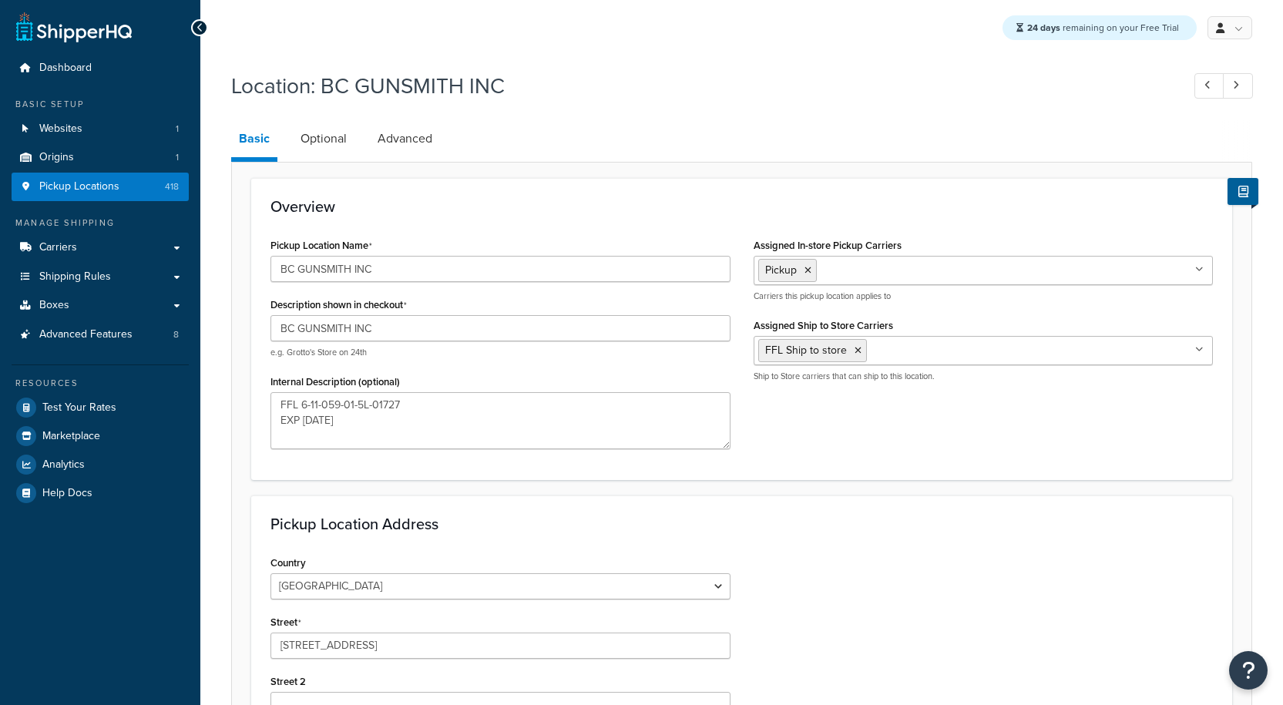
select select "32"
click at [82, 182] on span "Pickup Locations" at bounding box center [79, 186] width 80 height 13
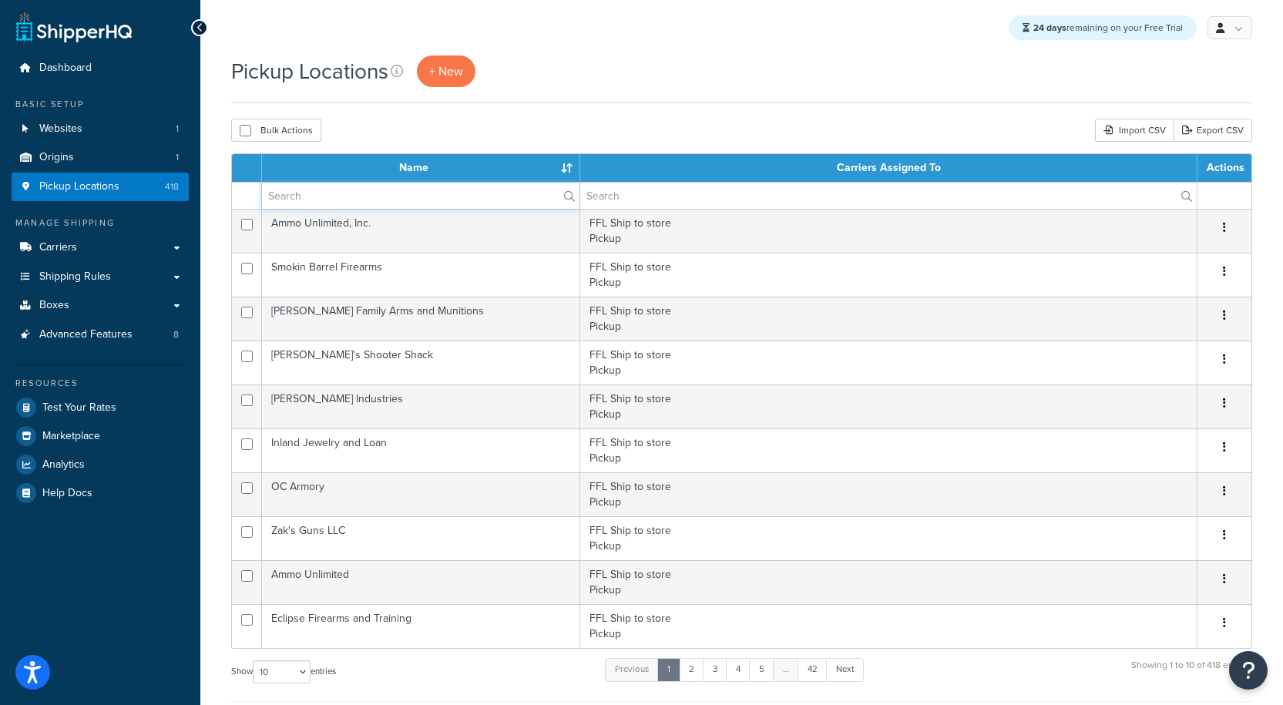
click at [371, 198] on input "text" at bounding box center [420, 196] width 317 height 26
paste input "SOUTH SHORE ALARMS INC"
type input "SOUTH SHORE ALARMS INC"
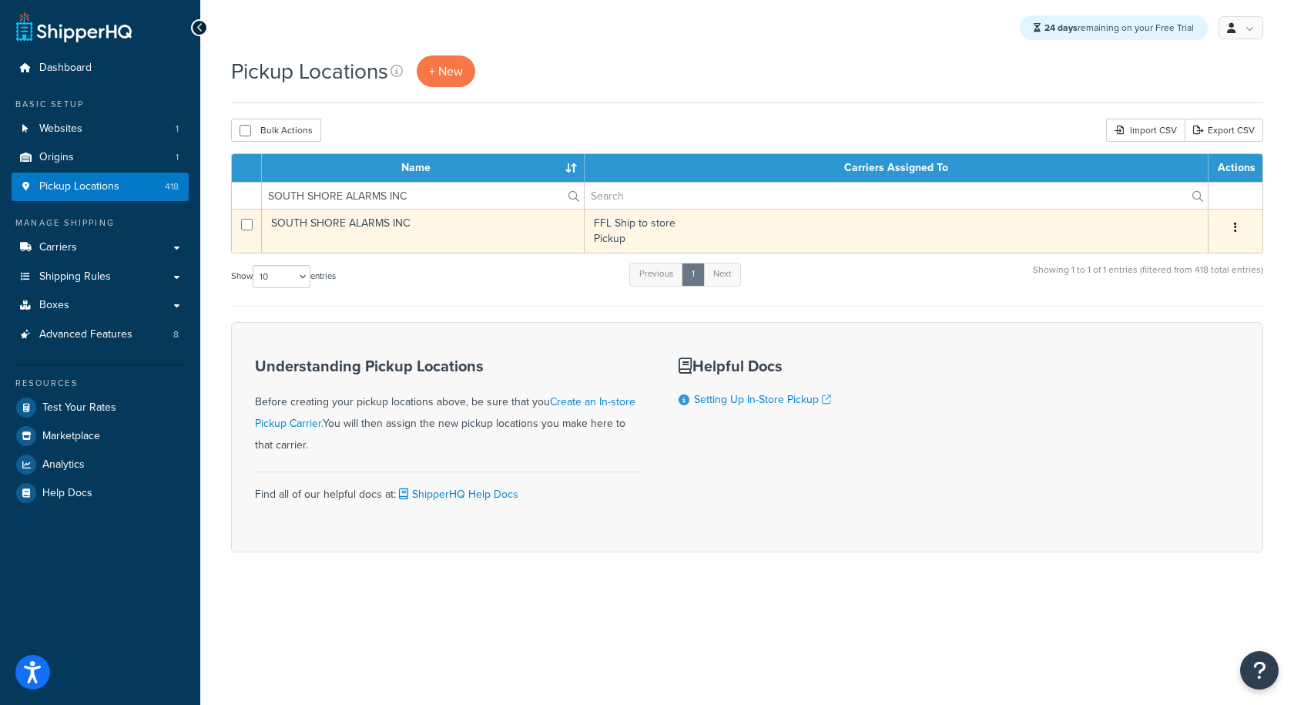
click at [359, 240] on td "SOUTH SHORE ALARMS INC" at bounding box center [423, 231] width 323 height 44
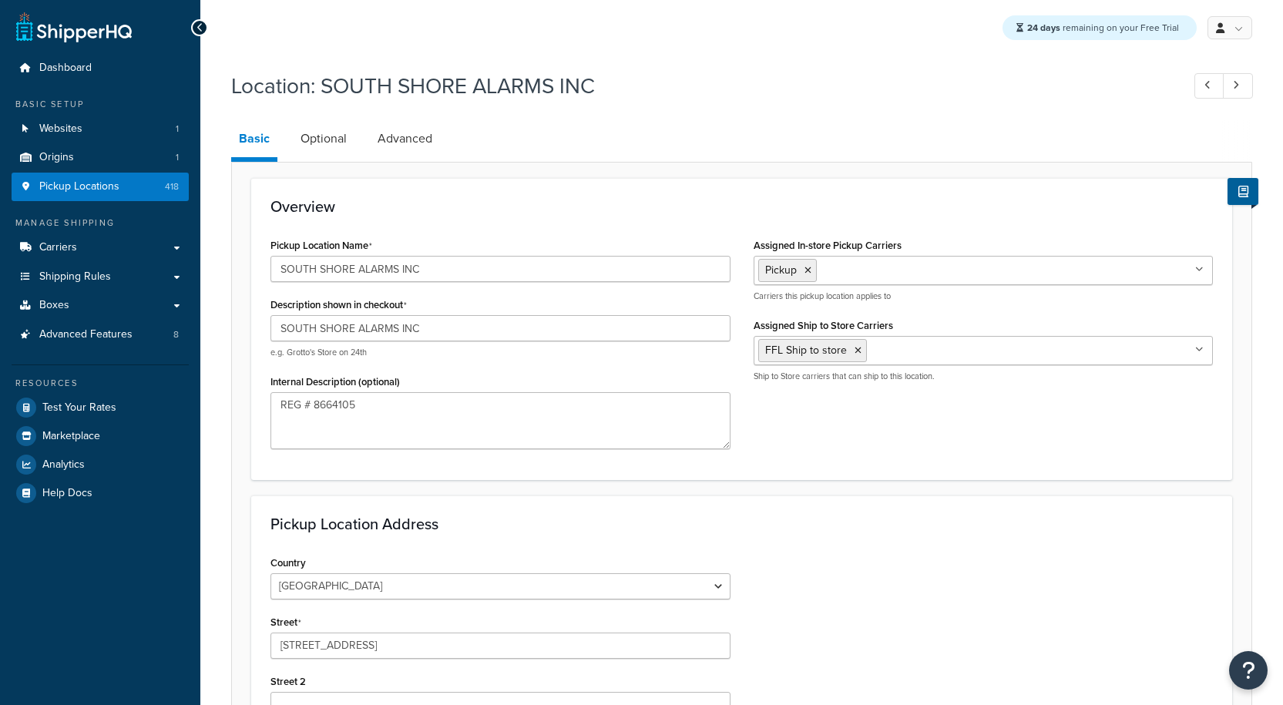
select select "32"
click at [99, 181] on span "Pickup Locations" at bounding box center [79, 186] width 80 height 13
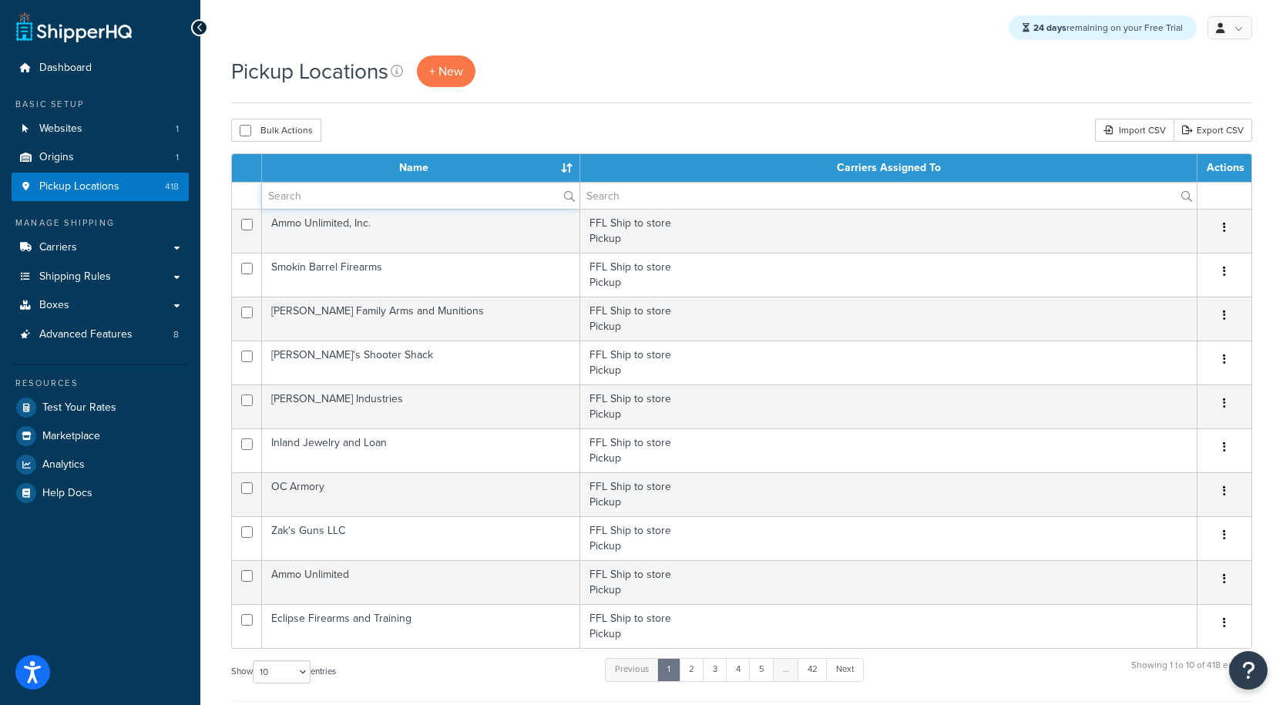
click at [347, 201] on input "text" at bounding box center [420, 196] width 317 height 26
paste input "SOUTH SHORE ALARMS INC"
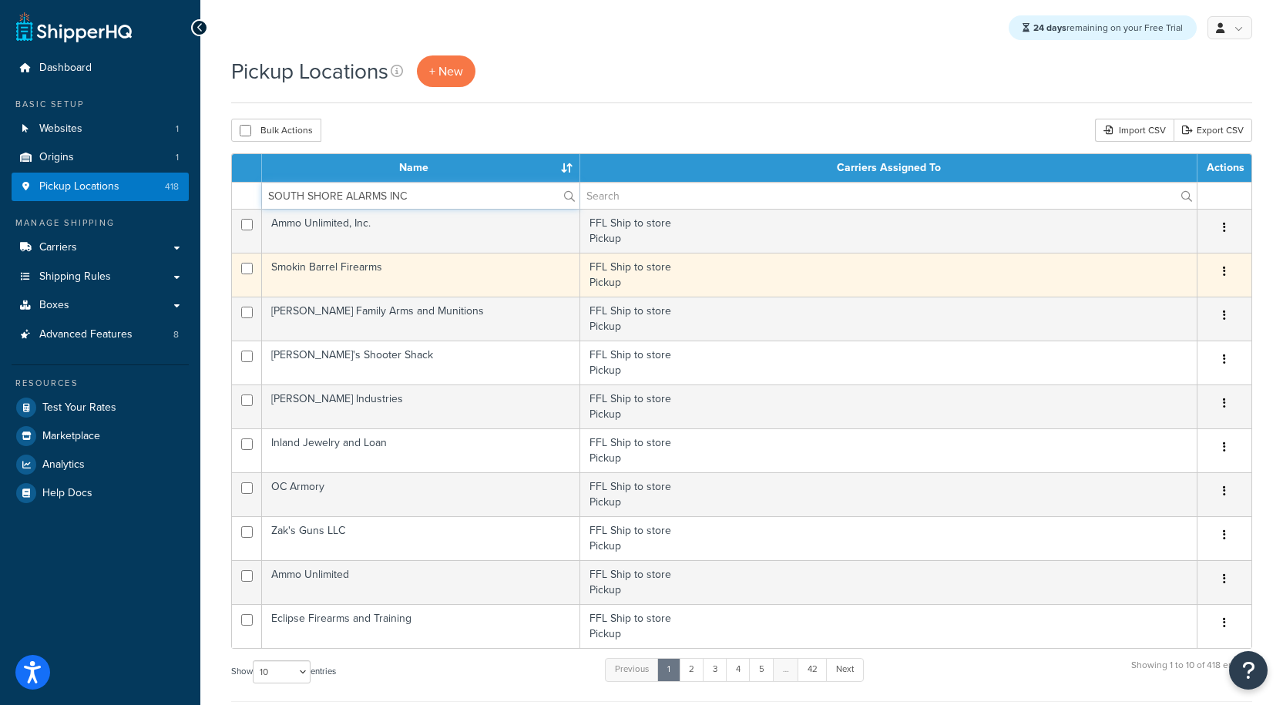
type input "SOUTH SHORE ALARMS INC"
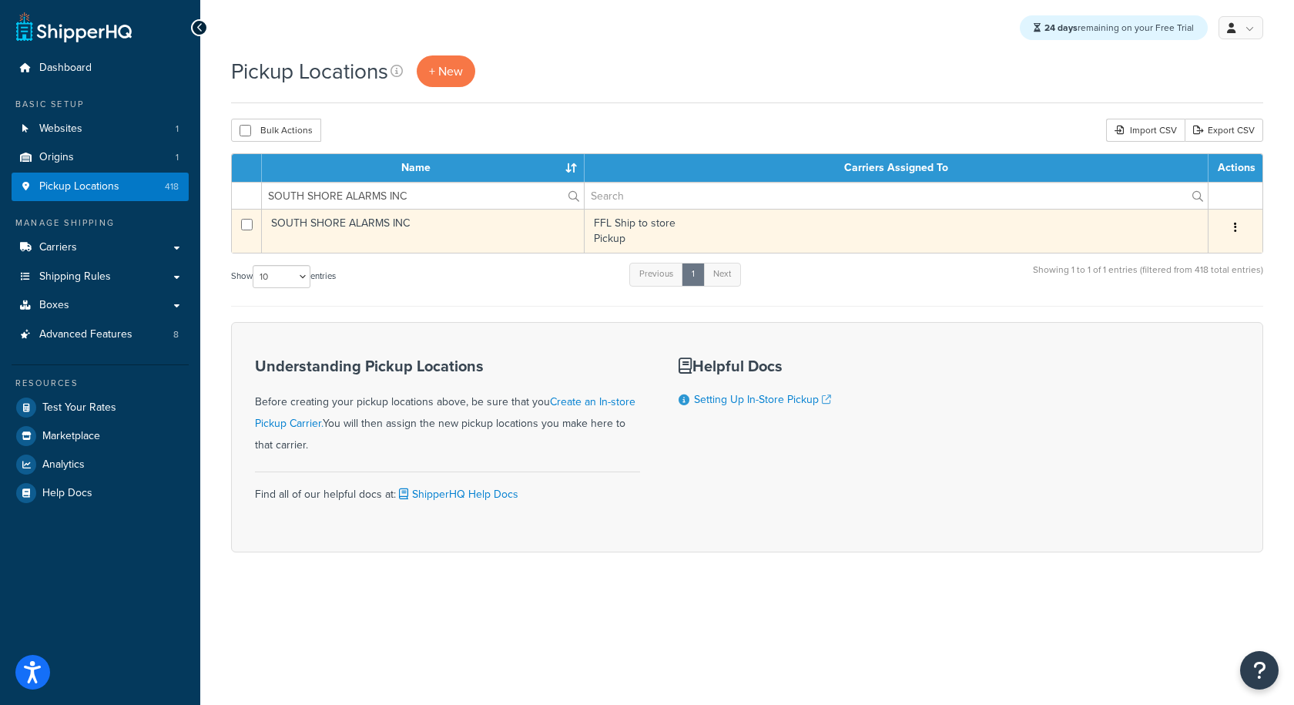
click at [1243, 226] on button "button" at bounding box center [1236, 228] width 22 height 25
click at [1178, 322] on link "Delete" at bounding box center [1185, 320] width 122 height 32
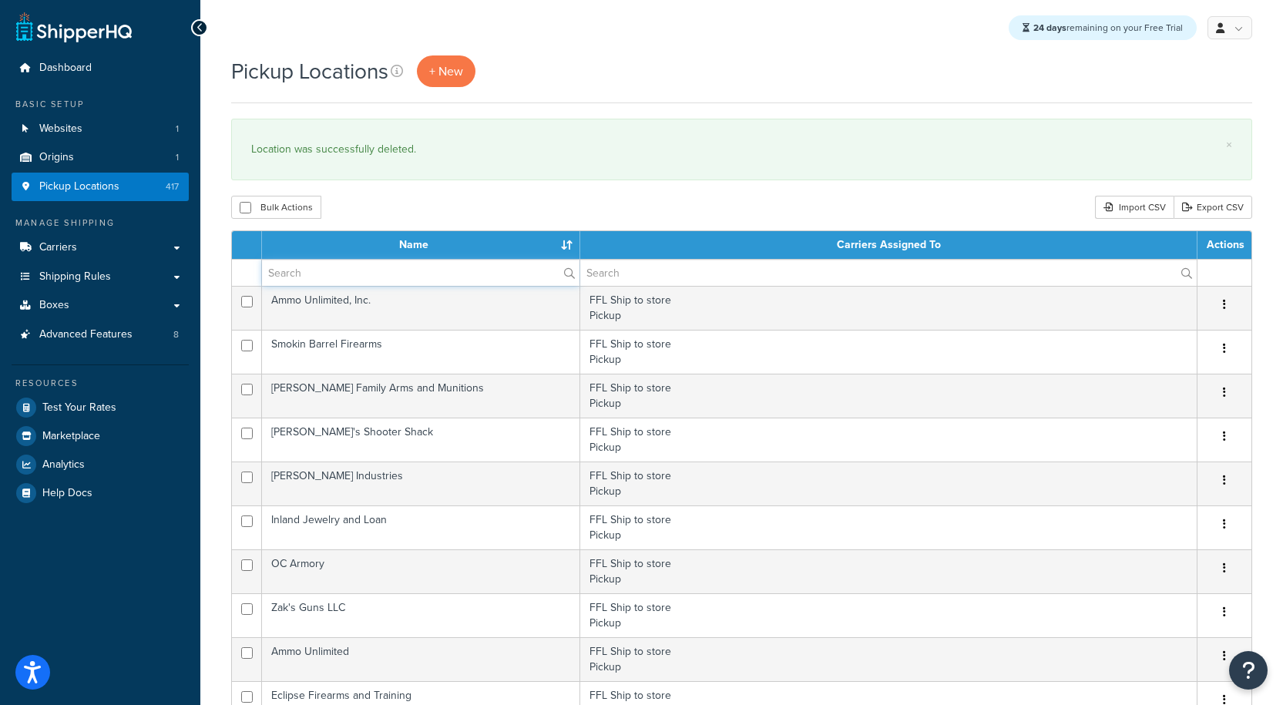
click at [340, 277] on input "text" at bounding box center [420, 273] width 317 height 26
paste input "Alante Security Group Inc"
type input "Alante Security Group Inc"
